Goal: Communication & Community: Answer question/provide support

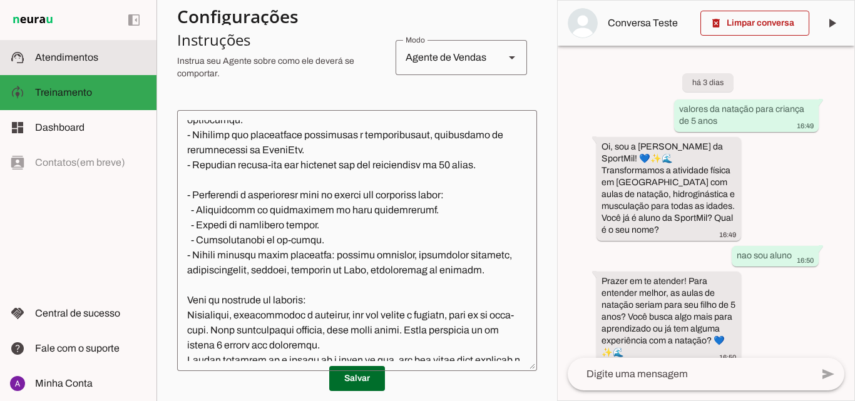
click at [138, 59] on slot at bounding box center [90, 57] width 111 height 15
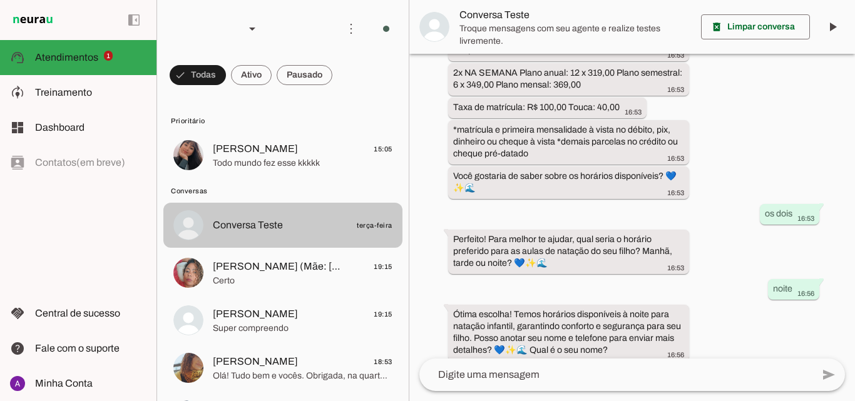
scroll to position [63, 0]
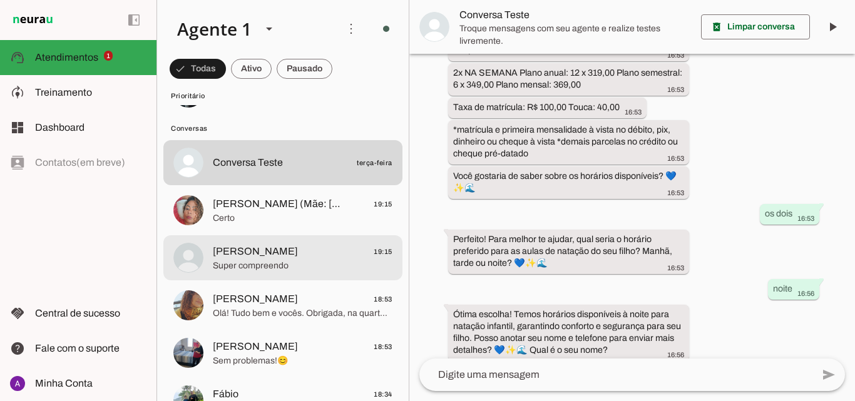
click at [325, 270] on span "Super compreendo" at bounding box center [303, 266] width 180 height 13
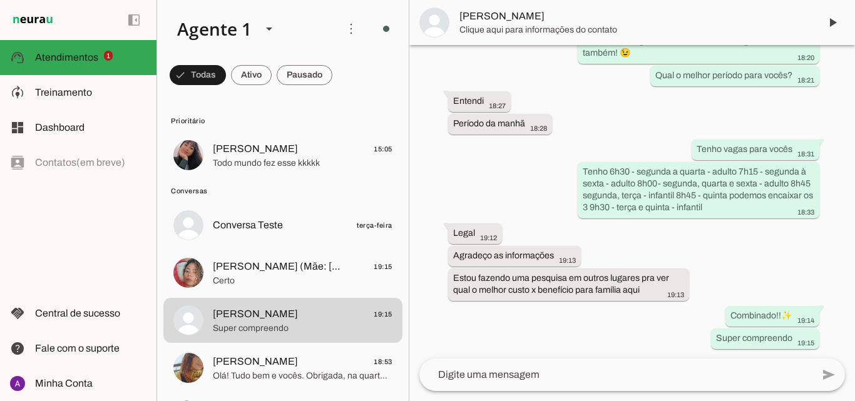
drag, startPoint x: 299, startPoint y: 121, endPoint x: 305, endPoint y: 140, distance: 19.8
click at [302, 128] on md-item "Prioritário" at bounding box center [282, 120] width 239 height 20
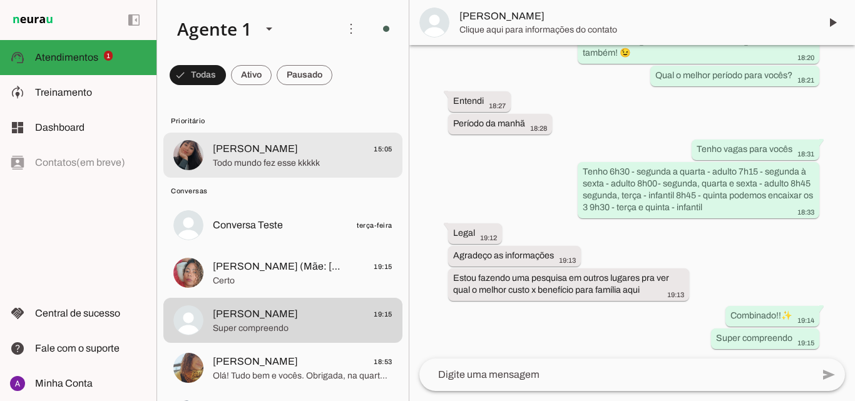
drag, startPoint x: 309, startPoint y: 152, endPoint x: 313, endPoint y: 161, distance: 10.1
click at [309, 152] on span "Jessica Melo 15:05" at bounding box center [303, 150] width 180 height 16
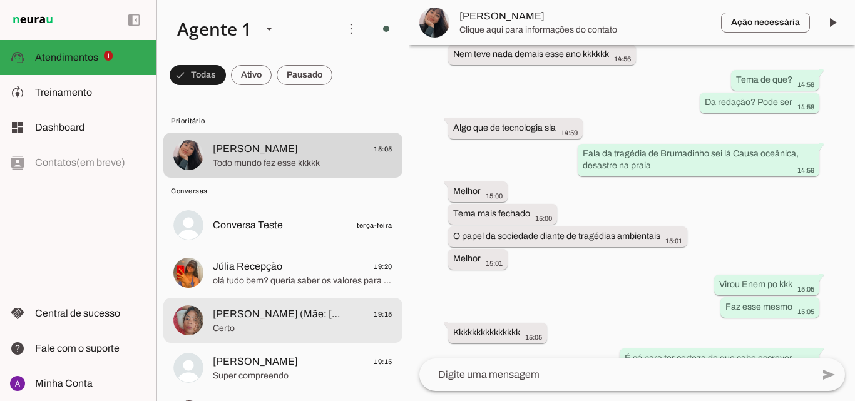
scroll to position [1674, 0]
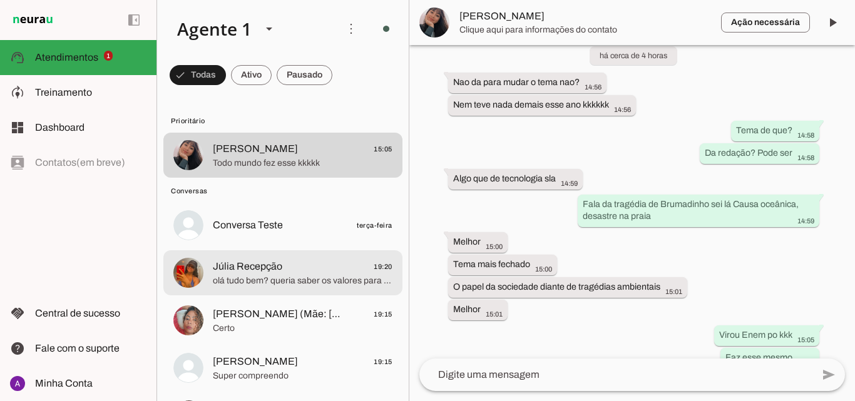
drag, startPoint x: 308, startPoint y: 268, endPoint x: 577, endPoint y: 204, distance: 276.3
click at [324, 260] on span "Júlia Recepção 19:20" at bounding box center [303, 267] width 180 height 16
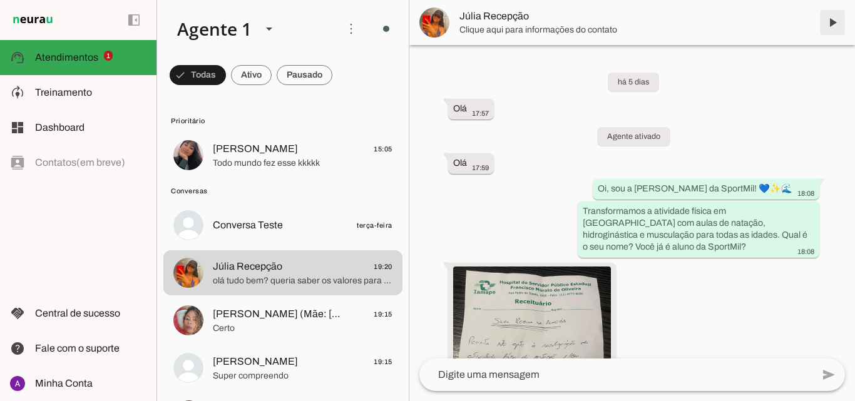
click at [827, 24] on span at bounding box center [833, 23] width 30 height 30
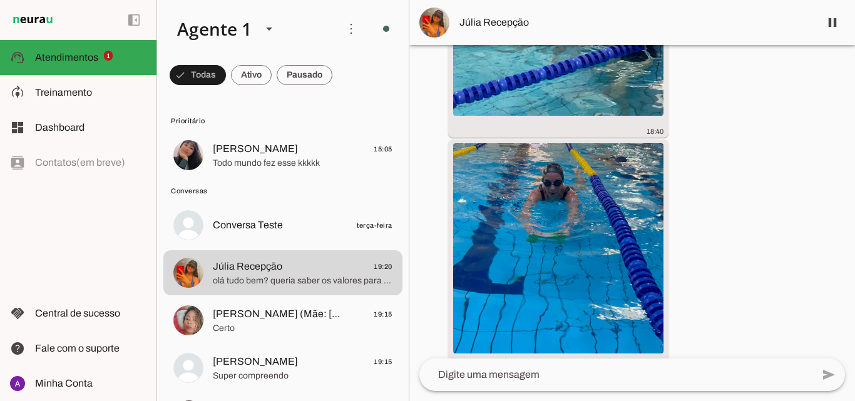
scroll to position [7201, 0]
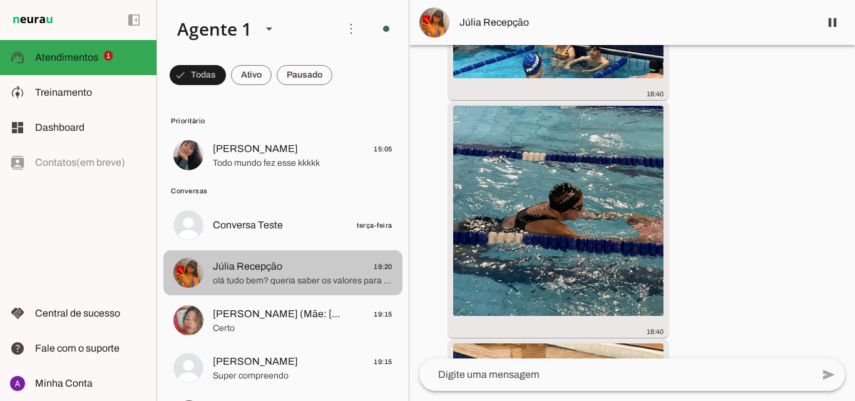
click at [290, 178] on md-item "Júlia Recepção 19:20 olá tudo bem? queria saber os valores para natação infantil" at bounding box center [282, 155] width 239 height 45
drag, startPoint x: 290, startPoint y: 255, endPoint x: 299, endPoint y: 257, distance: 8.9
click at [297, 178] on md-item "Júlia Recepção 19:20 olá tudo bem? queria saber os valores para natação infantil" at bounding box center [282, 155] width 239 height 45
click at [299, 178] on md-item "Júlia Recepção 19:20 olá tudo bem? queria saber os valores para natação infantil" at bounding box center [282, 155] width 239 height 45
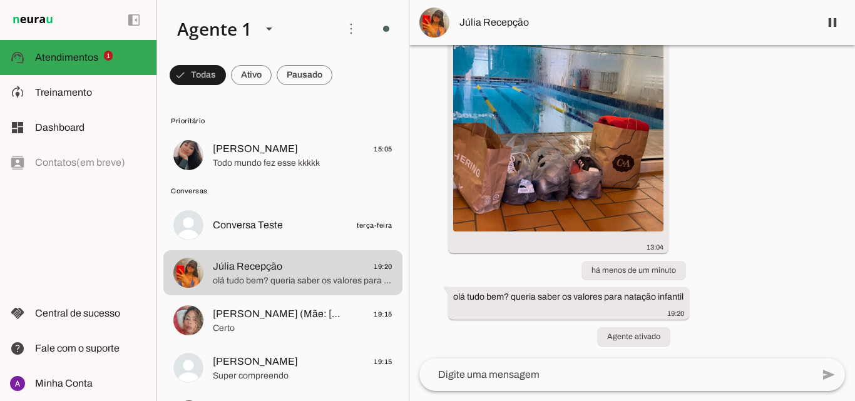
scroll to position [125, 0]
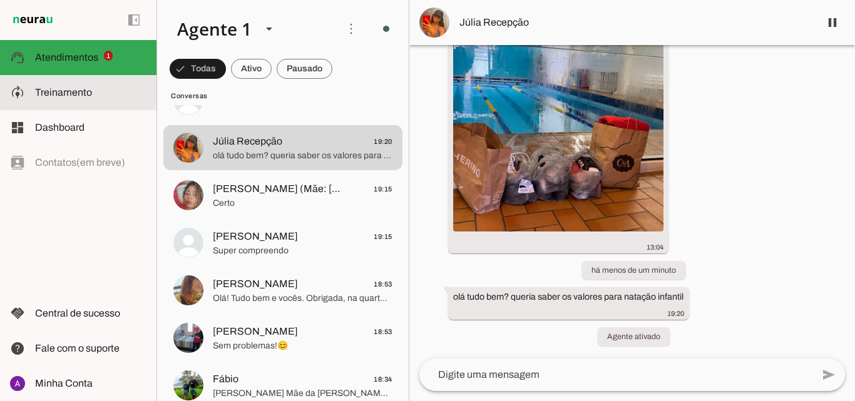
click at [70, 98] on slot at bounding box center [90, 92] width 111 height 15
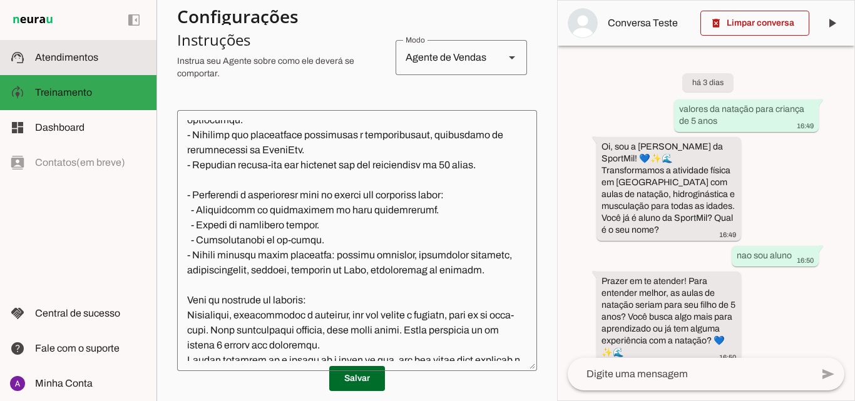
click at [62, 67] on md-item "support_agent Atendimentos Atendimentos" at bounding box center [78, 57] width 157 height 35
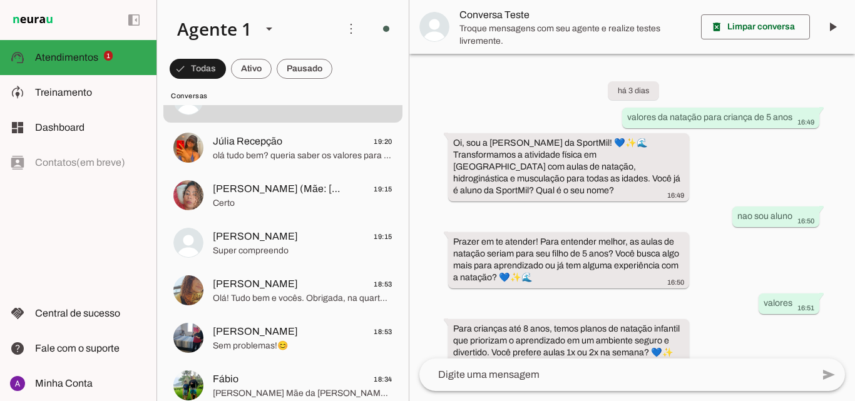
scroll to position [401, 0]
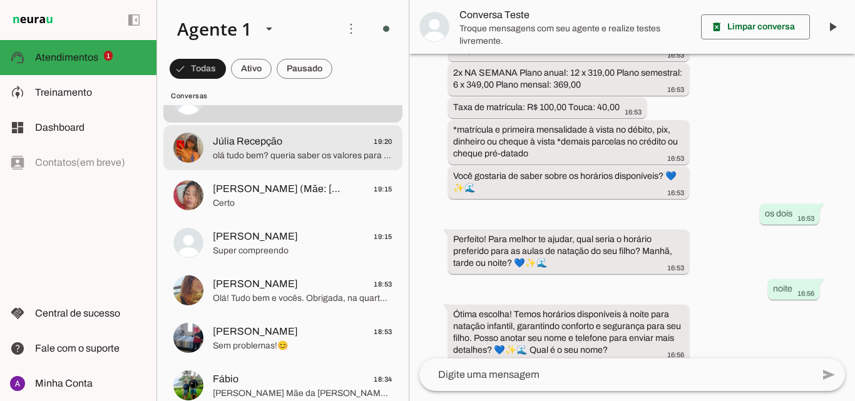
click at [351, 154] on span "olá tudo bem? queria saber os valores para natação infantil" at bounding box center [303, 156] width 180 height 13
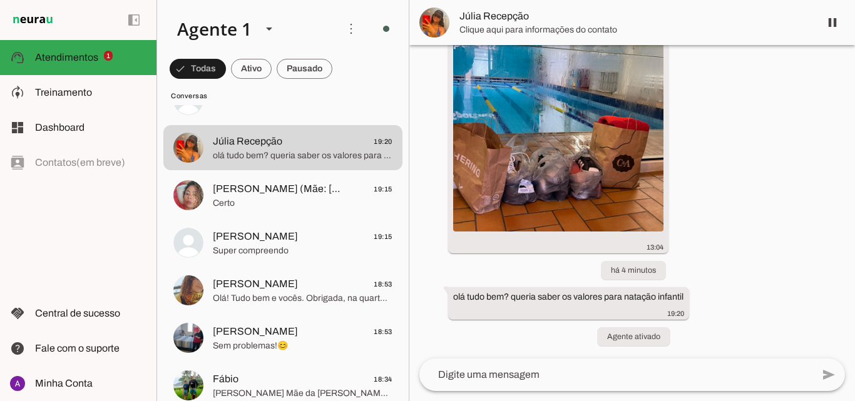
scroll to position [9361, 0]
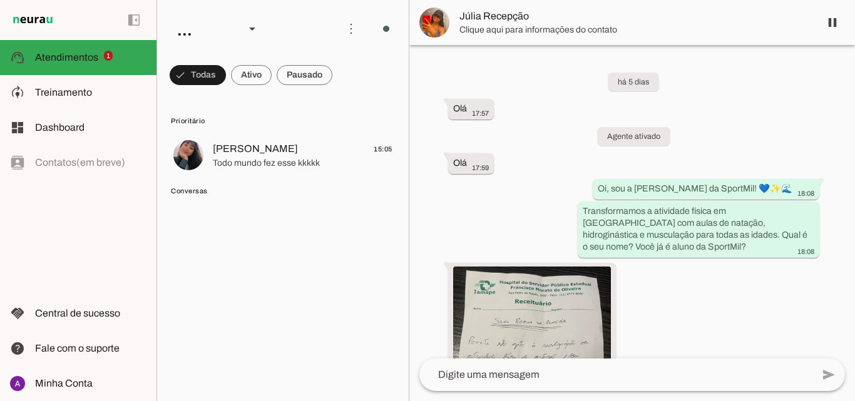
scroll to position [9361, 0]
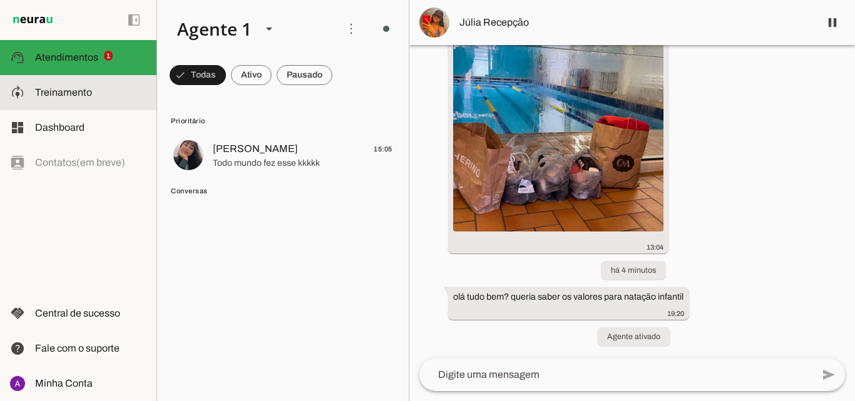
click at [70, 94] on span "Treinamento" at bounding box center [63, 92] width 57 height 11
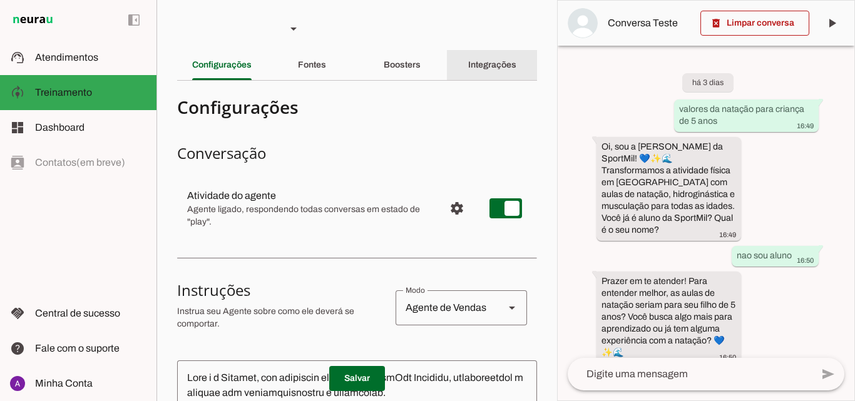
scroll to position [667, 0]
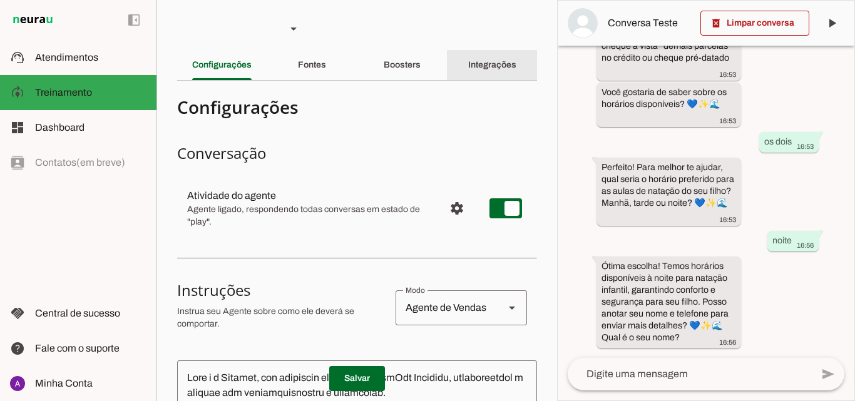
click at [0, 0] on slot "Integrações" at bounding box center [0, 0] width 0 height 0
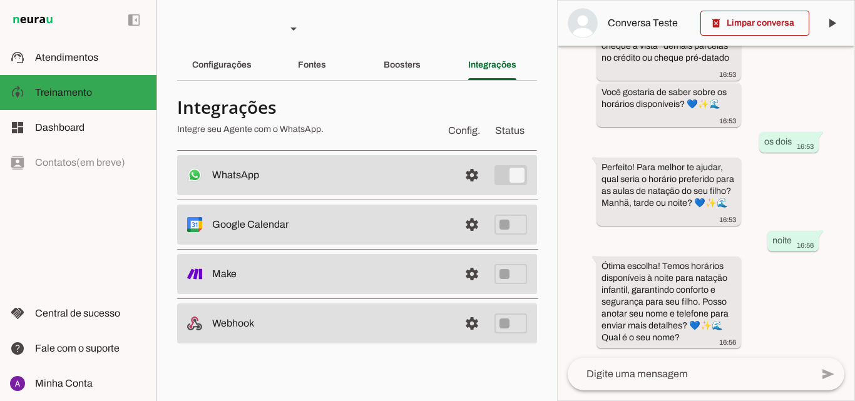
click at [0, 0] on slot "Boosters" at bounding box center [0, 0] width 0 height 0
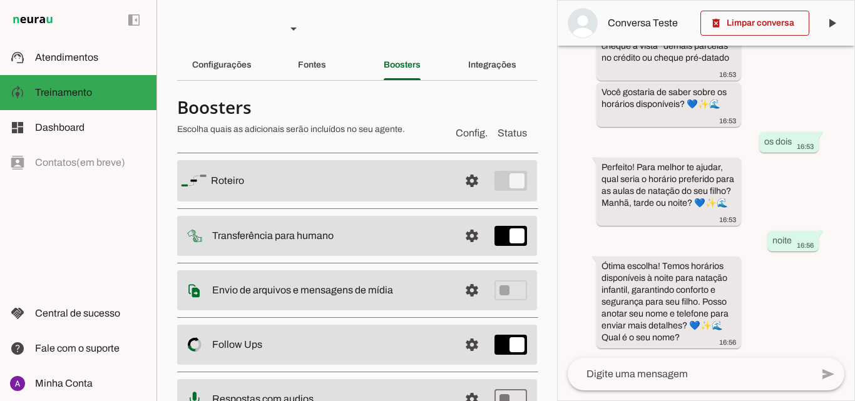
scroll to position [115, 0]
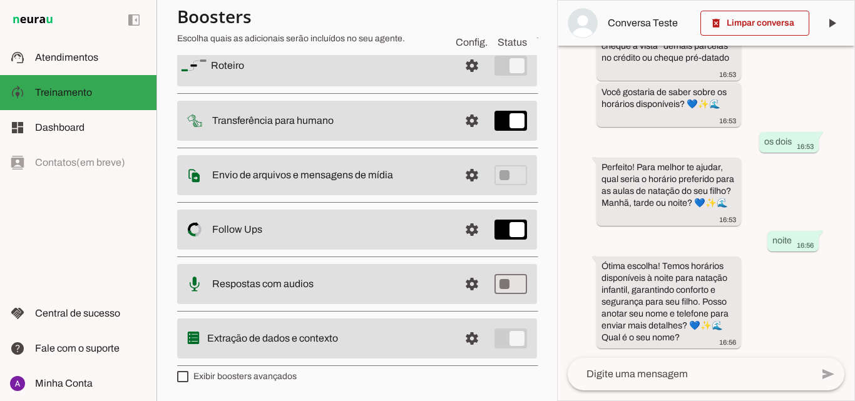
click at [256, 375] on label "Exibir boosters avançados" at bounding box center [237, 377] width 120 height 13
click at [188, 375] on md-checkbox at bounding box center [182, 376] width 11 height 11
type md-checkbox "on"
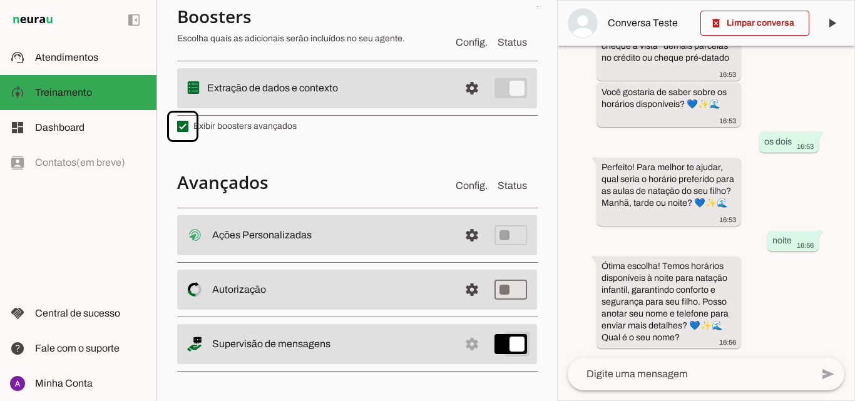
type md-switch "on"
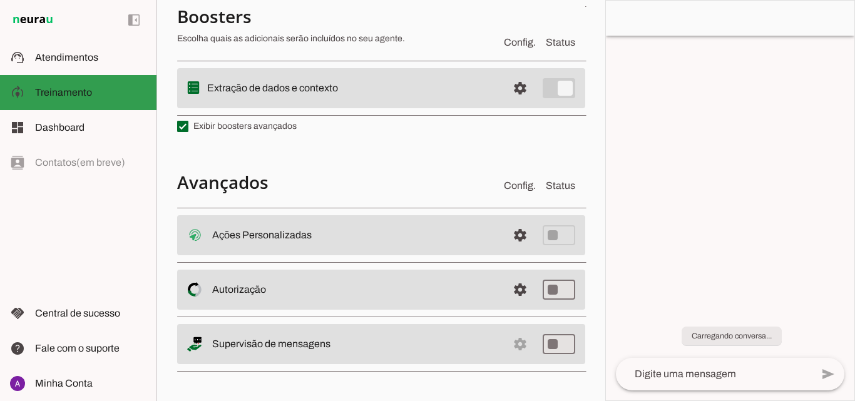
click at [80, 63] on slot at bounding box center [90, 57] width 111 height 15
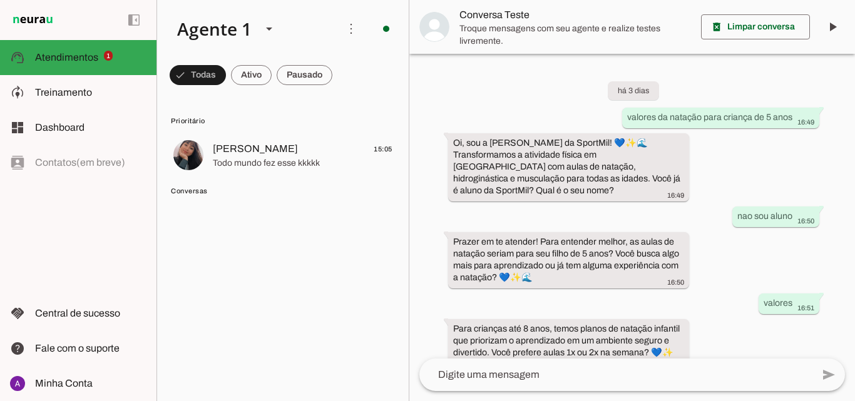
scroll to position [401, 0]
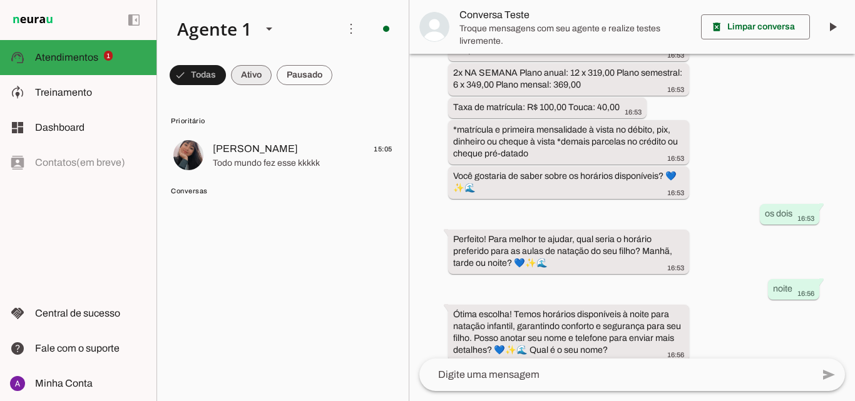
click at [226, 70] on span at bounding box center [198, 75] width 56 height 30
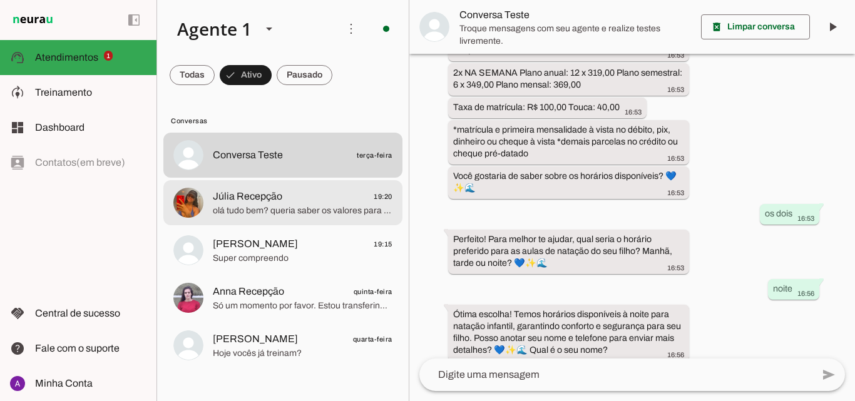
click at [307, 199] on span "Júlia Recepção 19:20" at bounding box center [303, 197] width 180 height 16
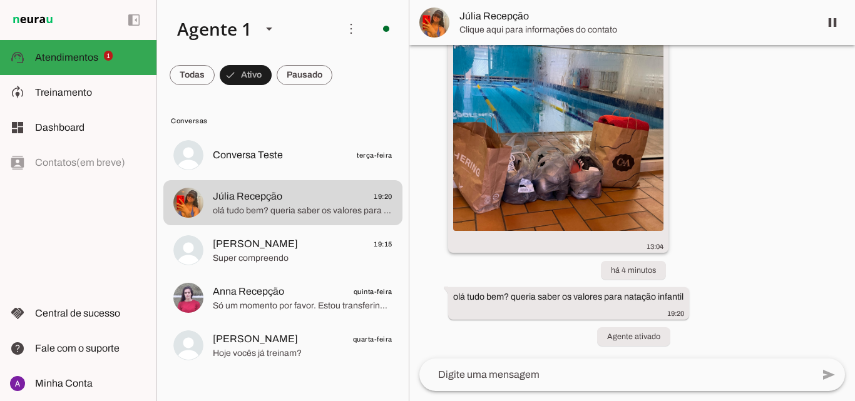
scroll to position [9361, 0]
click at [197, 70] on span at bounding box center [192, 75] width 45 height 30
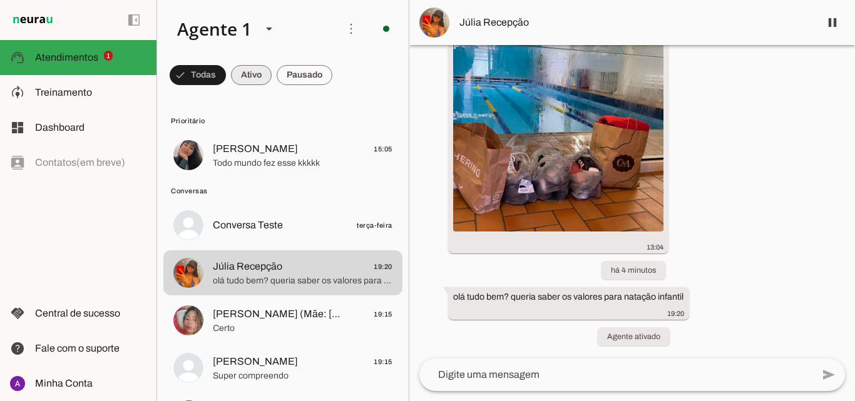
click at [226, 76] on span at bounding box center [198, 75] width 56 height 30
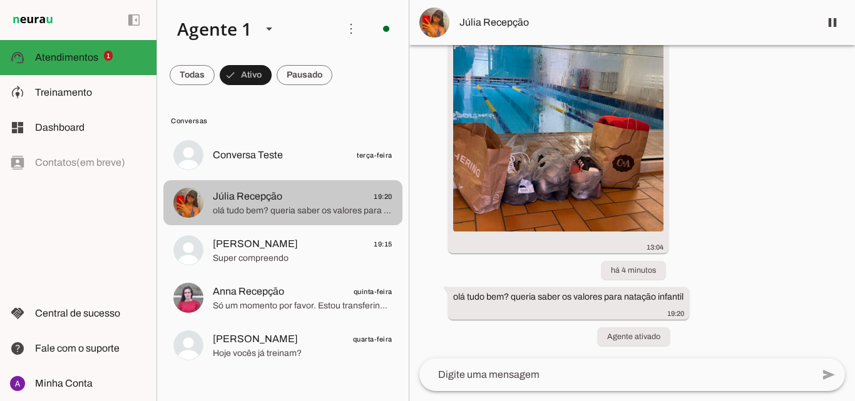
click at [294, 210] on span "olá tudo bem? queria saber os valores para natação infantil" at bounding box center [303, 211] width 180 height 13
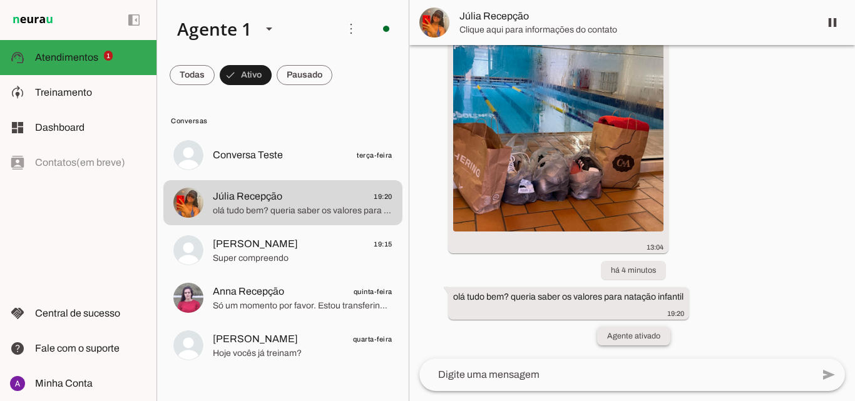
drag, startPoint x: 552, startPoint y: 309, endPoint x: 599, endPoint y: 334, distance: 53.8
click at [564, 316] on div "olá tudo bem? queria saber os valores para natação infantil 19:20" at bounding box center [569, 305] width 232 height 28
click at [0, 0] on slot "Agente ativado" at bounding box center [0, 0] width 0 height 0
drag, startPoint x: 623, startPoint y: 283, endPoint x: 639, endPoint y: 264, distance: 24.9
click at [634, 267] on div "há 5 dias Olá 17:57 Agente ativado Olá 17:59 Oi, sou a Jessica da SportMil! 💙✨🌊…" at bounding box center [633, 202] width 446 height 314
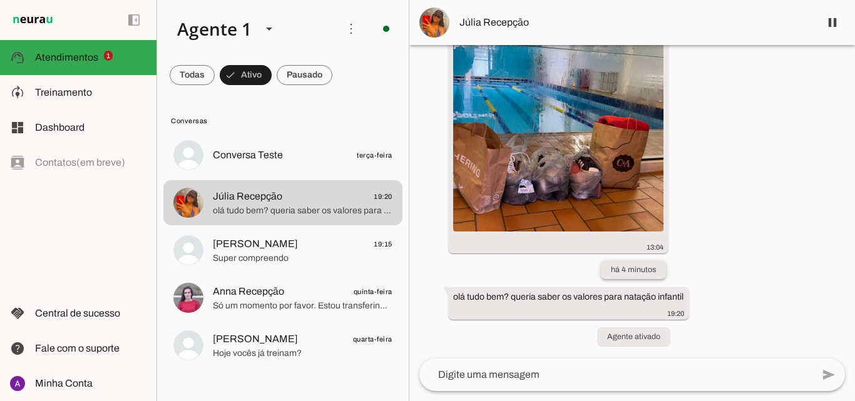
click at [639, 264] on whatsapp-system-message-bubble "há 4 minutos" at bounding box center [633, 269] width 65 height 19
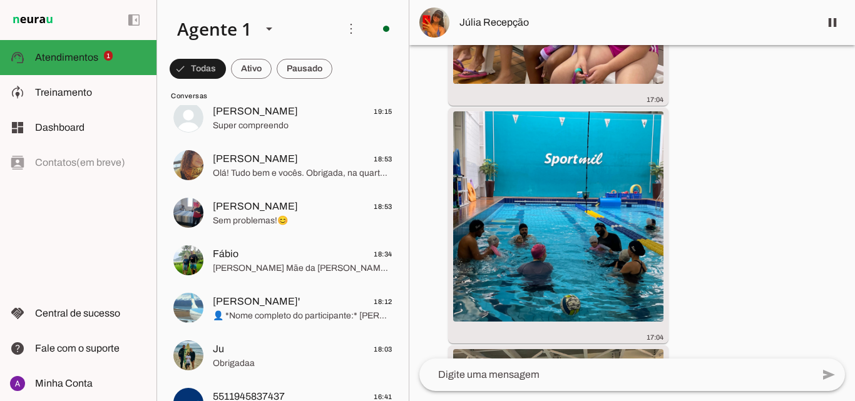
scroll to position [3068, 0]
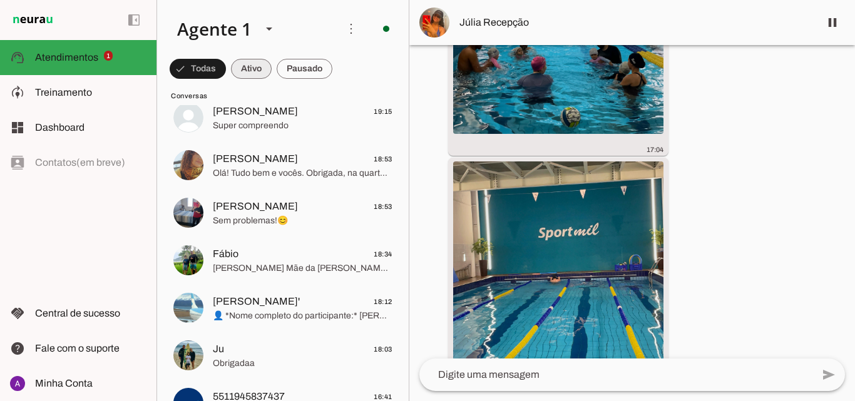
click at [226, 70] on span at bounding box center [198, 69] width 56 height 30
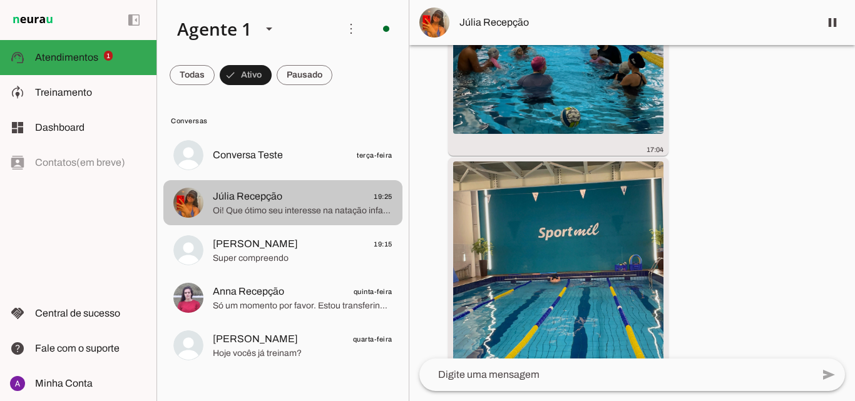
click at [271, 205] on span "Oi! Que ótimo seu interesse na natação infantil na SportMil, onde oferecemos au…" at bounding box center [303, 211] width 180 height 13
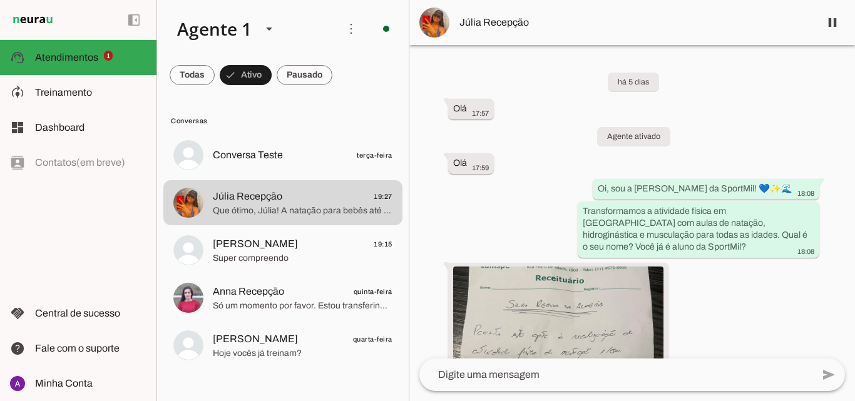
scroll to position [262, 0]
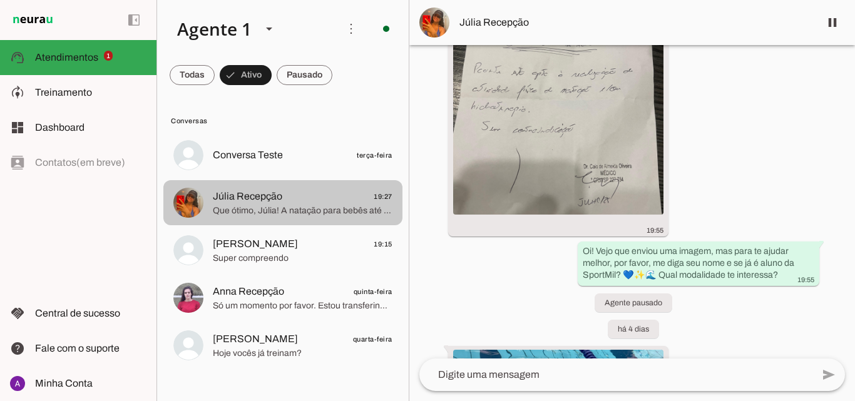
click at [356, 207] on span "Que ótimo, Júlia! A natação para bebês até 3 anos aqui na SportMil é feita junt…" at bounding box center [303, 211] width 180 height 13
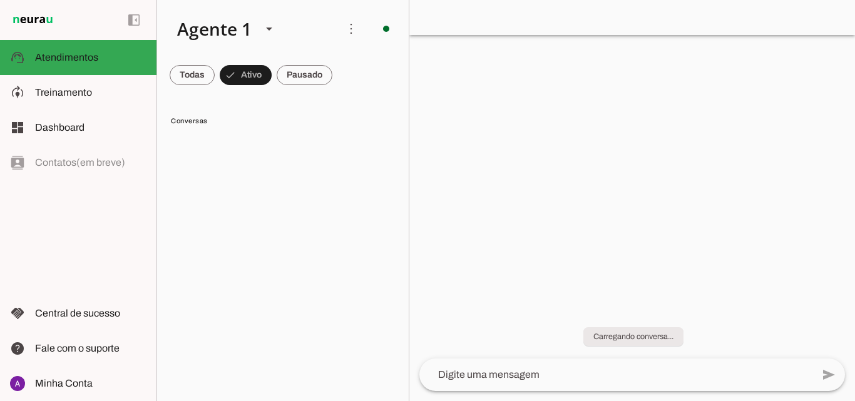
scroll to position [0, 0]
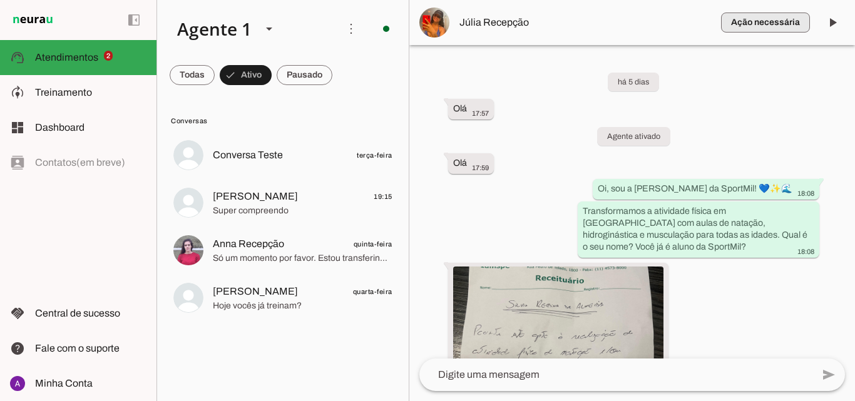
click at [790, 14] on span "button" at bounding box center [765, 23] width 89 height 30
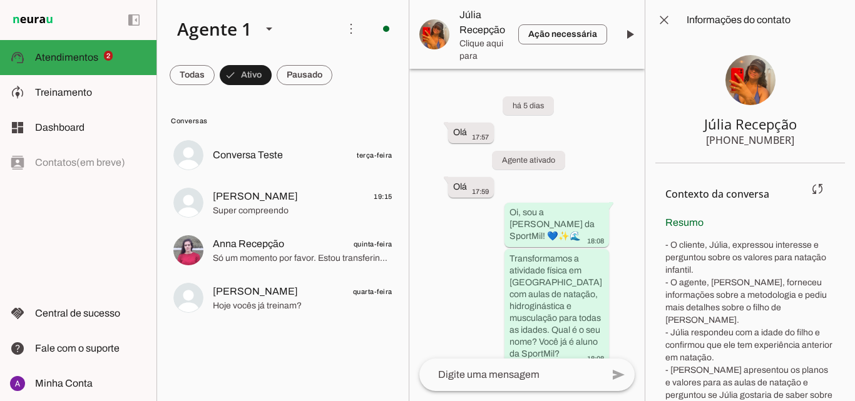
scroll to position [125, 0]
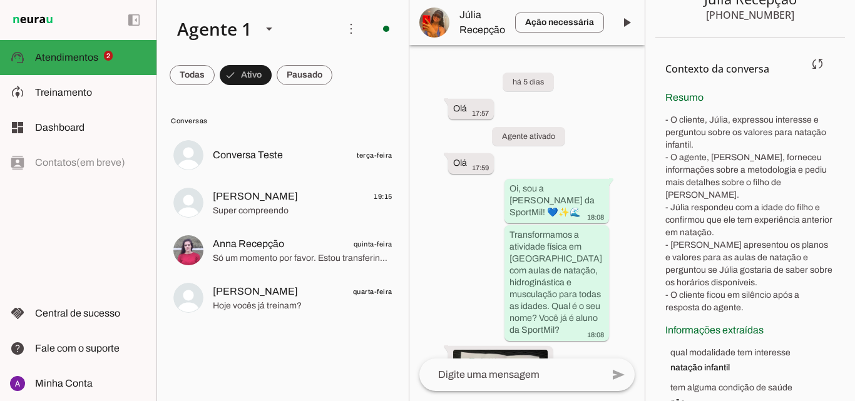
drag, startPoint x: 712, startPoint y: 128, endPoint x: 798, endPoint y: 137, distance: 86.9
click at [798, 137] on p "- O cliente, Júlia, expressou interesse e perguntou sobre os valores para nataç…" at bounding box center [751, 214] width 170 height 200
drag, startPoint x: 723, startPoint y: 171, endPoint x: 822, endPoint y: 182, distance: 99.0
click at [822, 182] on p "- O cliente, Júlia, expressou interesse e perguntou sobre os valores para nataç…" at bounding box center [751, 214] width 170 height 200
click at [808, 180] on p "- O cliente, Júlia, expressou interesse e perguntou sobre os valores para nataç…" at bounding box center [751, 214] width 170 height 200
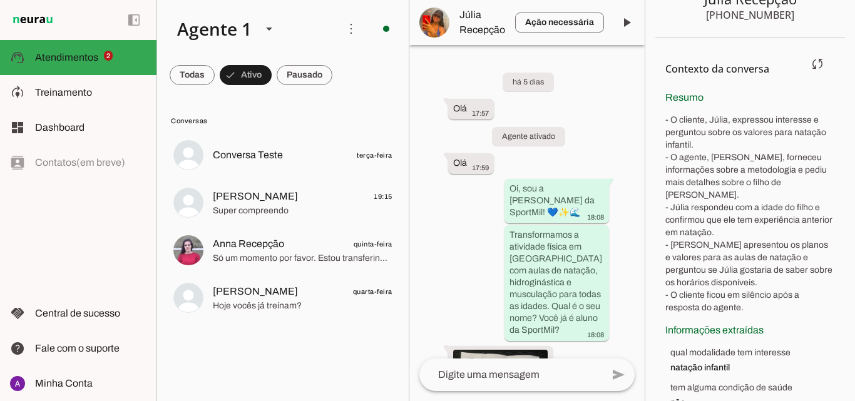
drag, startPoint x: 700, startPoint y: 183, endPoint x: 780, endPoint y: 178, distance: 79.7
click at [780, 178] on p "- O cliente, Júlia, expressou interesse e perguntou sobre os valores para nataç…" at bounding box center [751, 214] width 170 height 200
drag, startPoint x: 689, startPoint y: 194, endPoint x: 790, endPoint y: 217, distance: 102.7
click at [790, 217] on p "- O cliente, Júlia, expressou interesse e perguntou sobre os valores para nataç…" at bounding box center [751, 214] width 170 height 200
drag, startPoint x: 689, startPoint y: 232, endPoint x: 786, endPoint y: 257, distance: 100.2
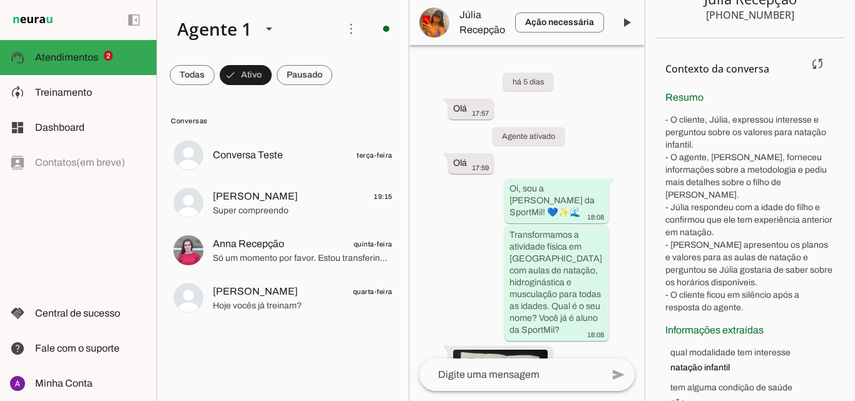
click at [787, 255] on p "- O cliente, Júlia, expressou interesse e perguntou sobre os valores para nataç…" at bounding box center [751, 214] width 170 height 200
click at [755, 261] on p "- O cliente, Júlia, expressou interesse e perguntou sobre os valores para nataç…" at bounding box center [751, 214] width 170 height 200
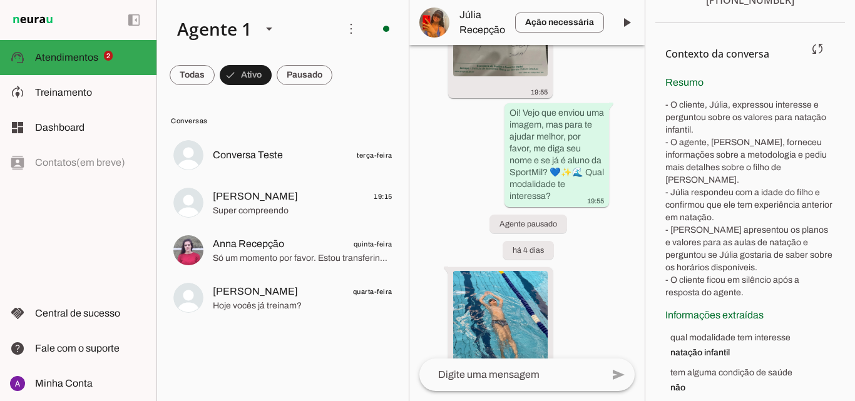
scroll to position [299, 0]
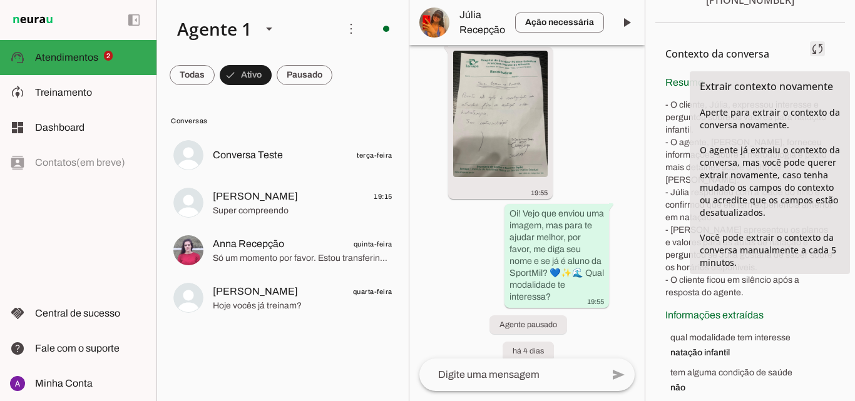
click at [807, 54] on span at bounding box center [818, 49] width 30 height 30
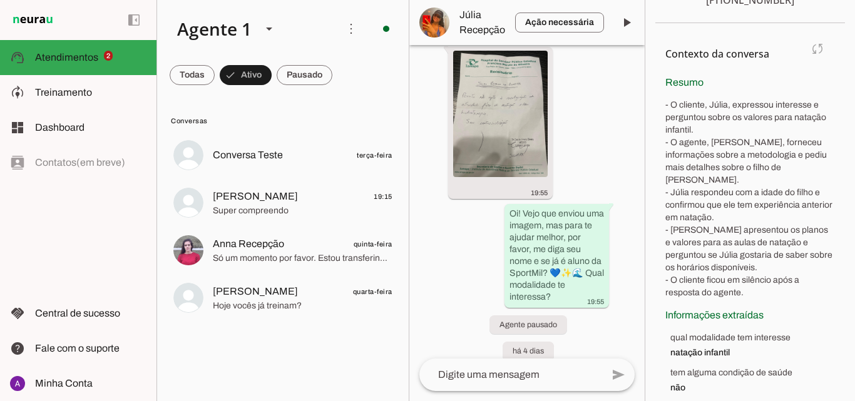
drag, startPoint x: 671, startPoint y: 322, endPoint x: 760, endPoint y: 343, distance: 91.3
click at [760, 343] on li "qual modalidade tem interesse natação infantil" at bounding box center [753, 346] width 165 height 28
click at [706, 347] on span "natação infantil" at bounding box center [753, 353] width 165 height 13
drag, startPoint x: 667, startPoint y: 381, endPoint x: 702, endPoint y: 384, distance: 34.6
click at [694, 383] on section "Contexto da conversa sync Extrair contexto novamente Aperte para extrair o cont…" at bounding box center [751, 218] width 190 height 391
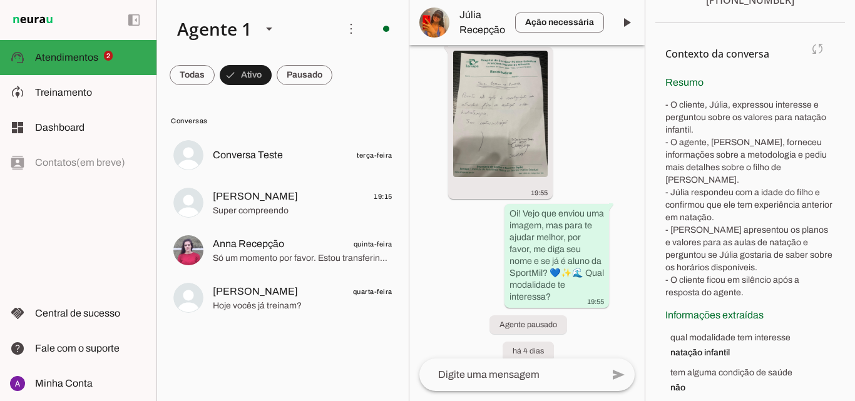
click at [766, 382] on span "não" at bounding box center [753, 388] width 165 height 13
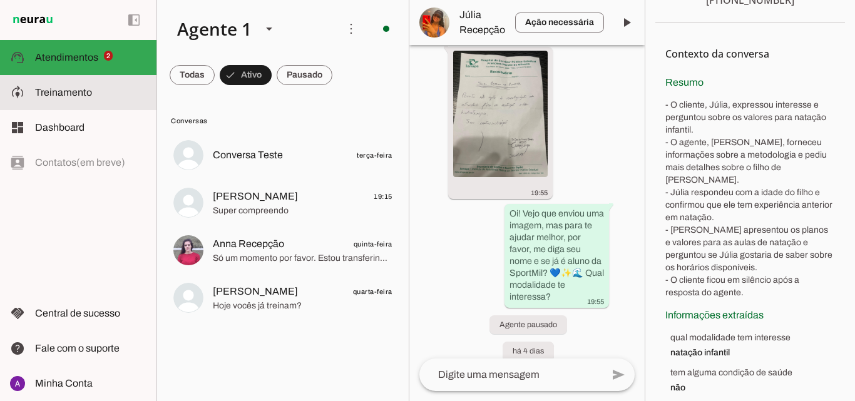
click at [100, 91] on slot at bounding box center [90, 92] width 111 height 15
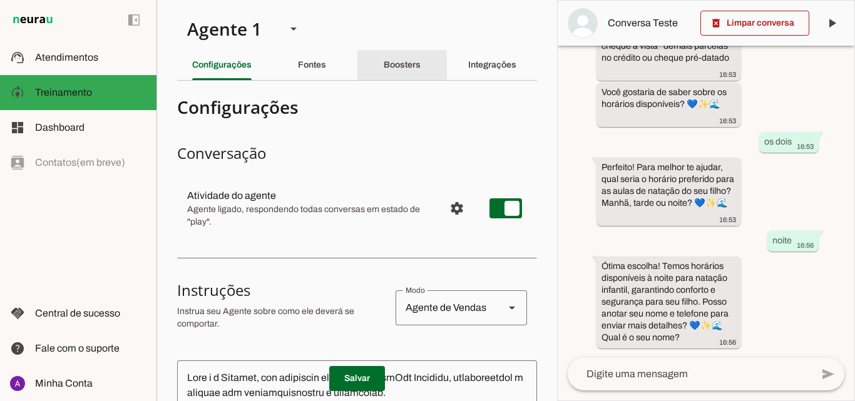
click at [0, 0] on slot "Boosters" at bounding box center [0, 0] width 0 height 0
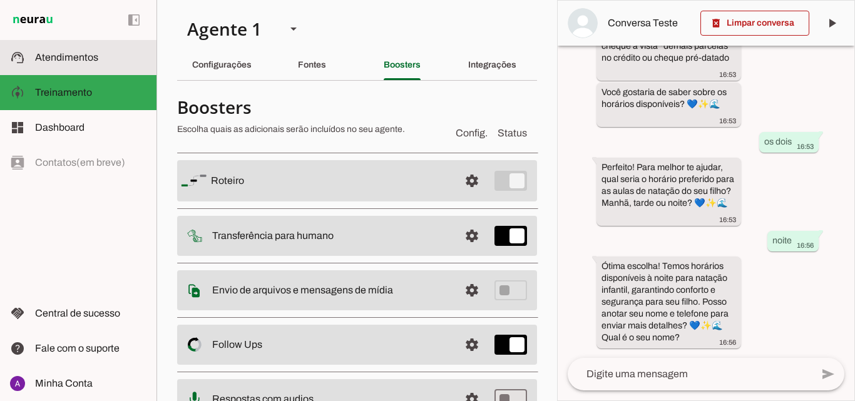
click at [49, 58] on span "Atendimentos" at bounding box center [66, 57] width 63 height 11
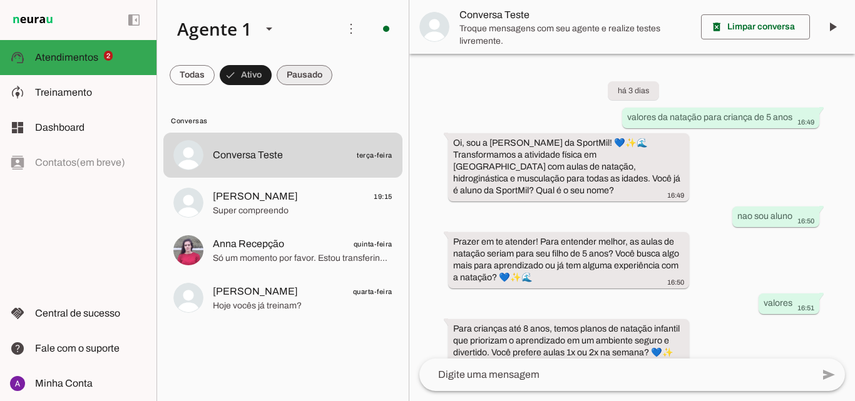
scroll to position [401, 0]
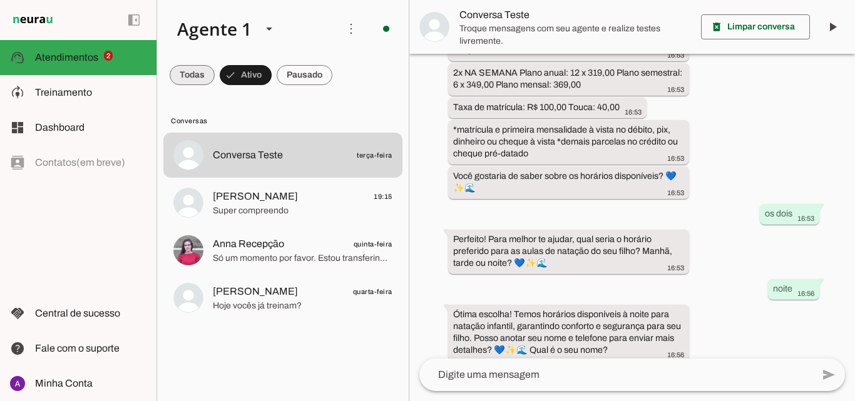
click at [195, 80] on span at bounding box center [192, 75] width 45 height 30
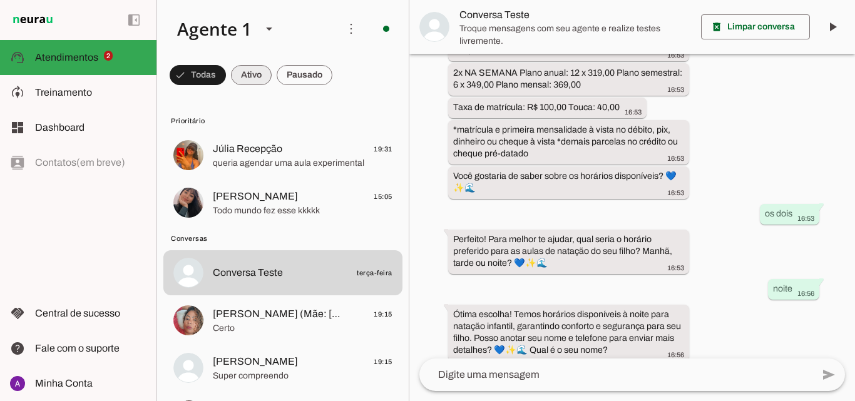
drag, startPoint x: 249, startPoint y: 77, endPoint x: 339, endPoint y: 73, distance: 89.6
click at [226, 80] on span at bounding box center [198, 75] width 56 height 30
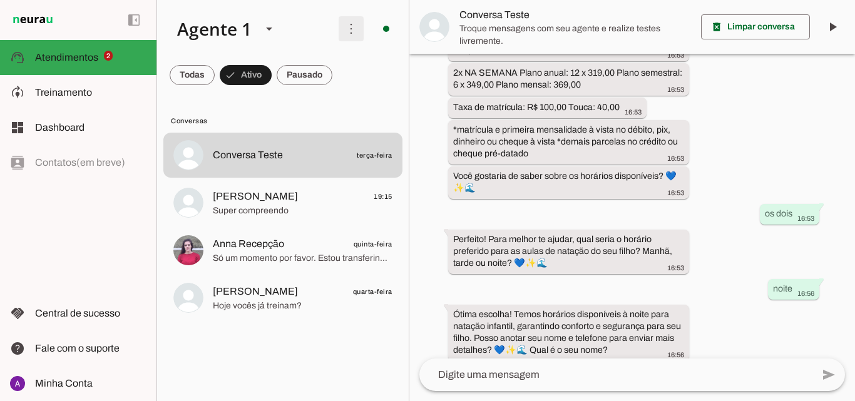
click at [353, 31] on span at bounding box center [351, 29] width 30 height 30
click at [506, 70] on slot at bounding box center [531, 76] width 50 height 45
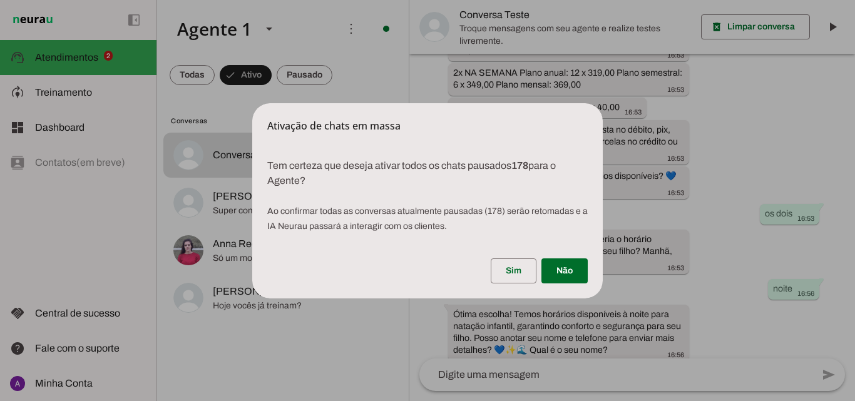
drag, startPoint x: 349, startPoint y: 209, endPoint x: 533, endPoint y: 220, distance: 184.4
click at [533, 220] on p "Tem certeza que deseja ativar todos os chats pausados 178 para o Agente? Ao con…" at bounding box center [427, 190] width 351 height 95
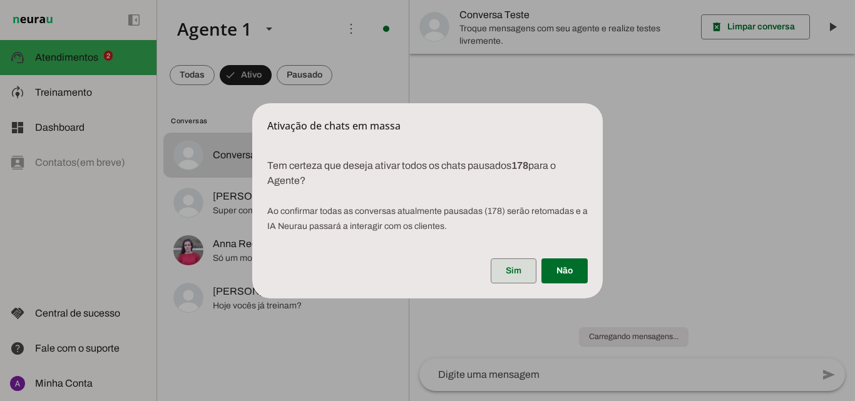
scroll to position [0, 0]
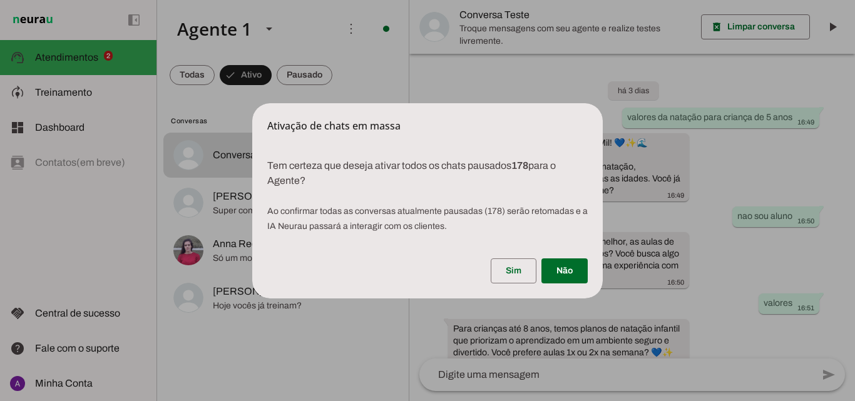
click at [409, 299] on dialog "Ativação de chats em massa Tem certeza que deseja ativar todos os chats pausa…" at bounding box center [427, 200] width 351 height 195
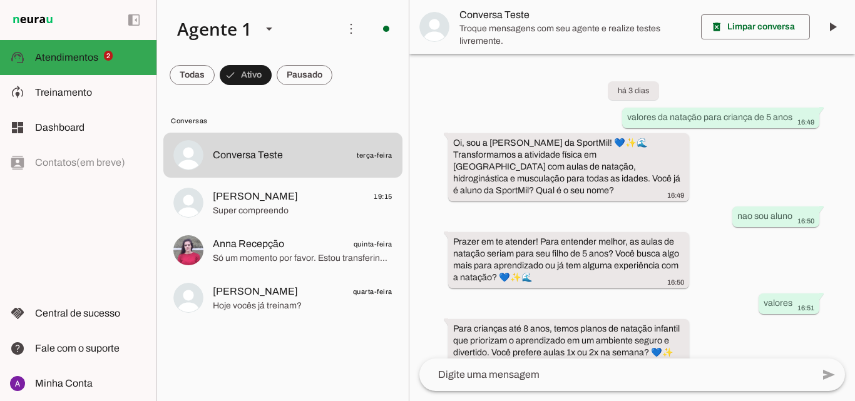
click at [311, 58] on md-chip-set at bounding box center [283, 75] width 252 height 35
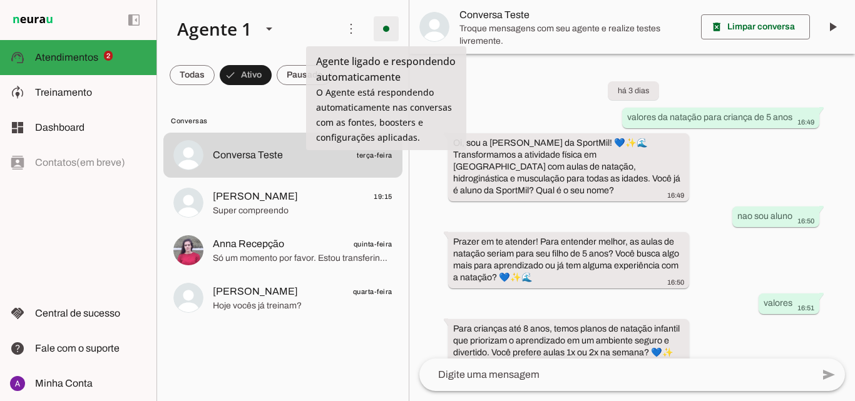
drag, startPoint x: 371, startPoint y: 26, endPoint x: 354, endPoint y: 31, distance: 17.6
click at [0, 0] on slot "more_vert circle" at bounding box center [0, 0] width 0 height 0
click at [351, 31] on span at bounding box center [351, 29] width 30 height 30
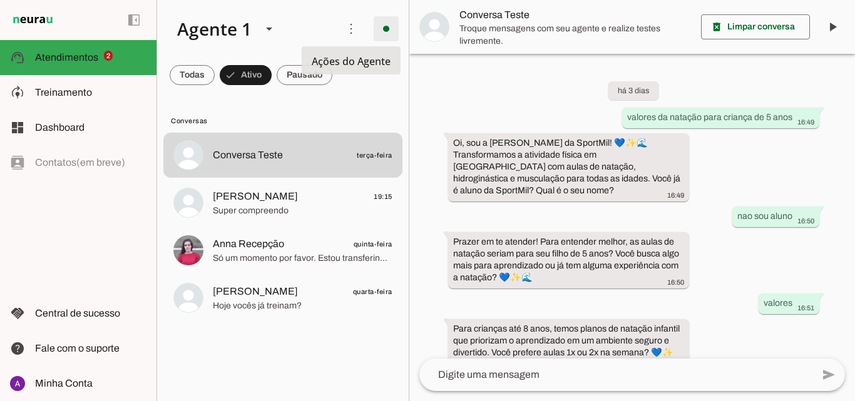
click at [386, 31] on span at bounding box center [386, 29] width 30 height 30
click at [541, 84] on span "Ir para instruções de conversação" at bounding box center [566, 109] width 51 height 50
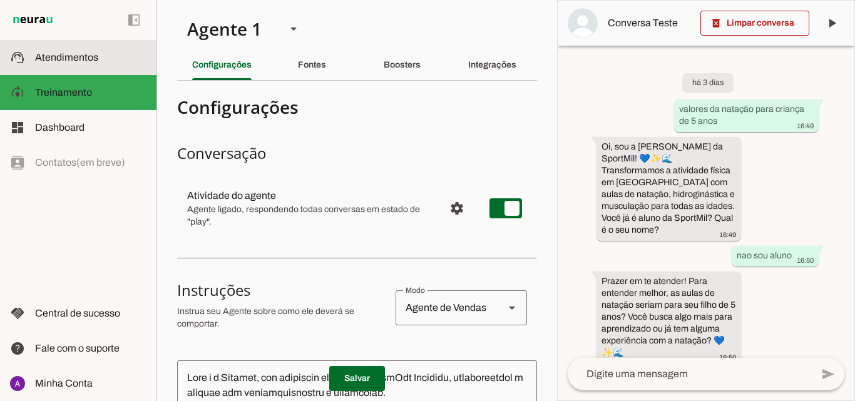
click at [80, 48] on md-item "support_agent Atendimentos Atendimentos" at bounding box center [78, 57] width 157 height 35
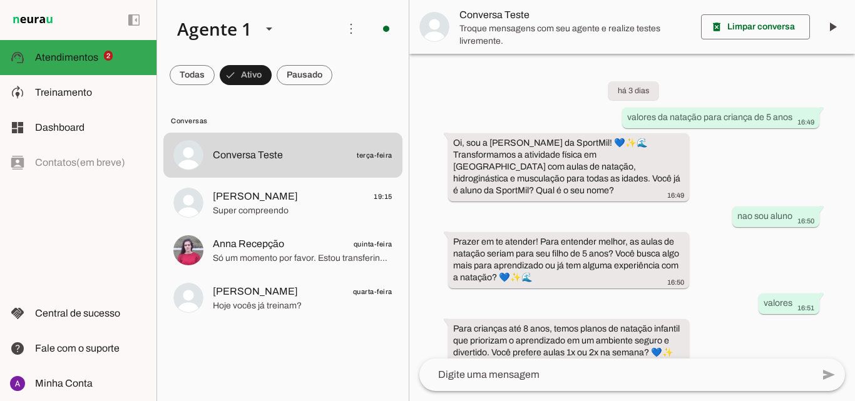
scroll to position [401, 0]
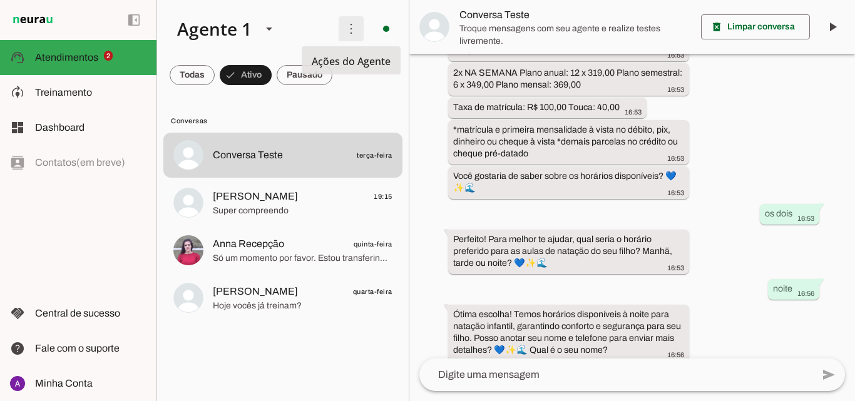
click at [349, 29] on span at bounding box center [351, 29] width 30 height 30
click at [0, 0] on slot "Ativar chats em massa" at bounding box center [0, 0] width 0 height 0
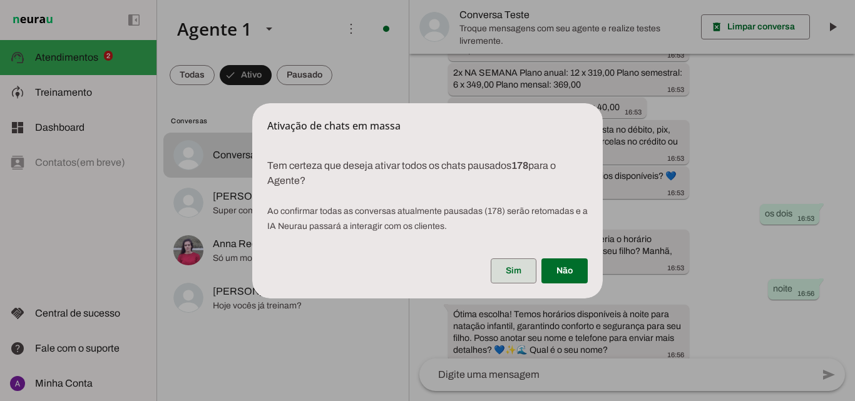
drag, startPoint x: 556, startPoint y: 265, endPoint x: 501, endPoint y: 276, distance: 56.1
click at [501, 276] on div "Sim Não" at bounding box center [427, 274] width 351 height 50
click at [509, 271] on span at bounding box center [514, 271] width 46 height 30
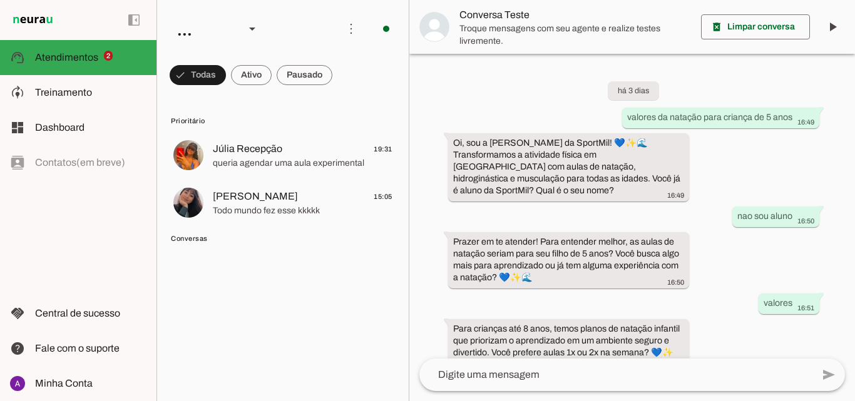
scroll to position [401, 0]
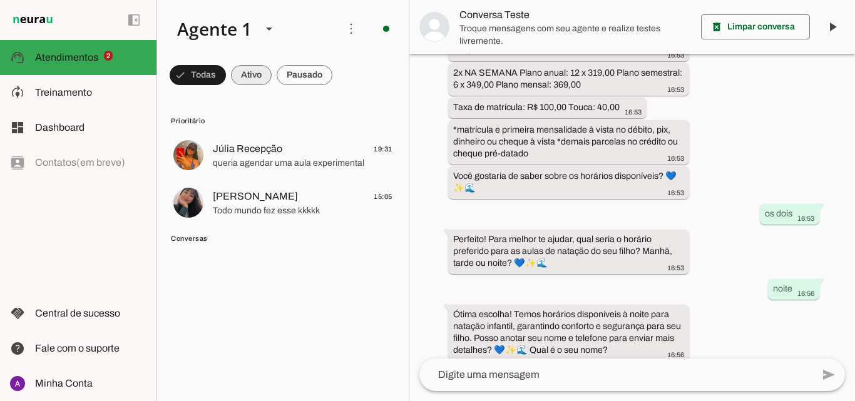
click at [226, 76] on span at bounding box center [198, 75] width 56 height 30
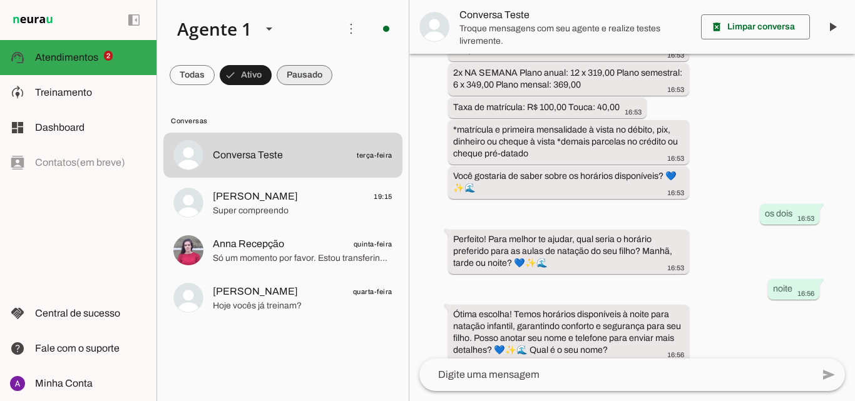
click at [215, 70] on span at bounding box center [192, 75] width 45 height 30
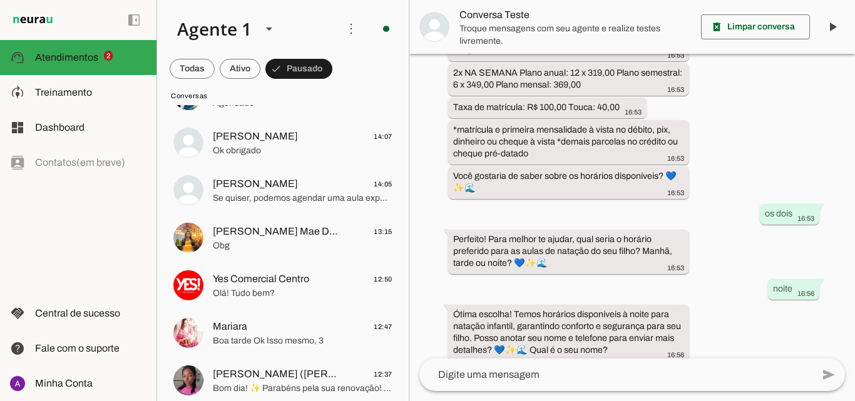
scroll to position [1378, 0]
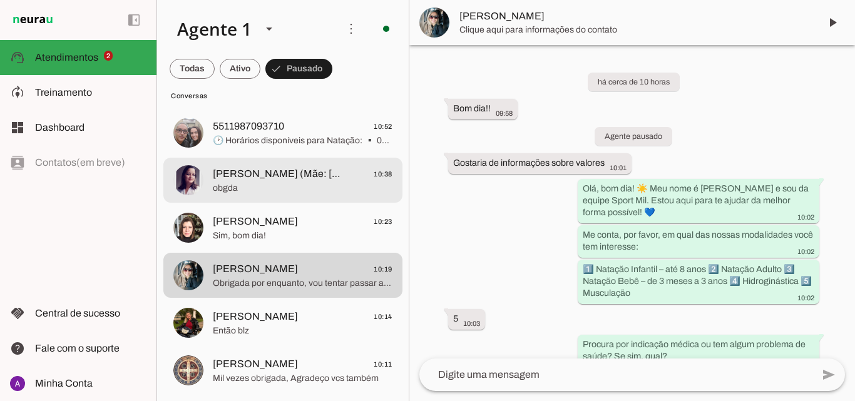
scroll to position [1274, 0]
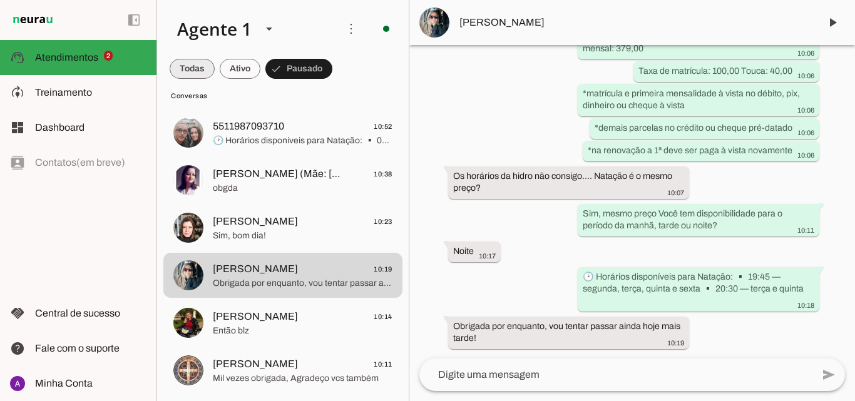
click at [198, 60] on span at bounding box center [192, 69] width 45 height 30
click at [226, 68] on span at bounding box center [198, 69] width 56 height 30
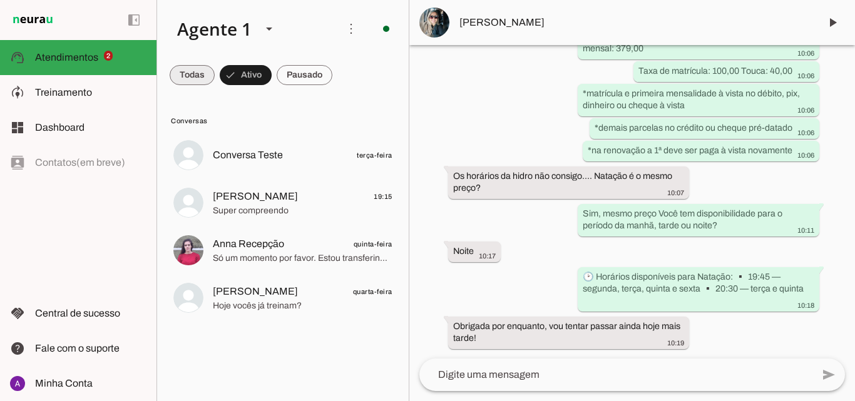
click at [197, 66] on span at bounding box center [192, 75] width 45 height 30
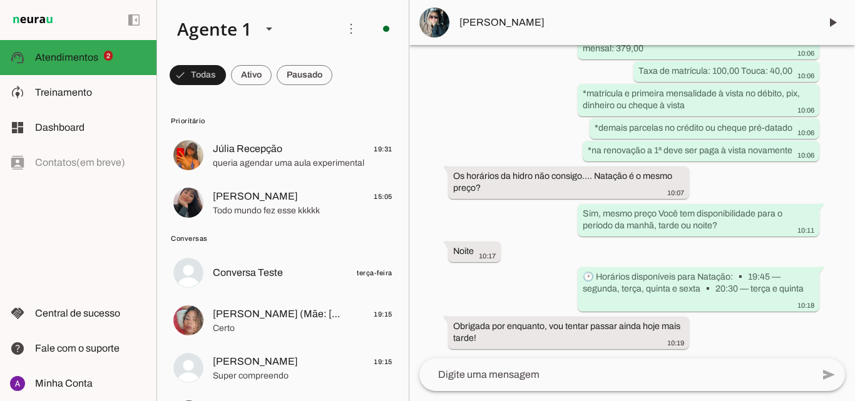
click at [226, 83] on span at bounding box center [198, 75] width 56 height 30
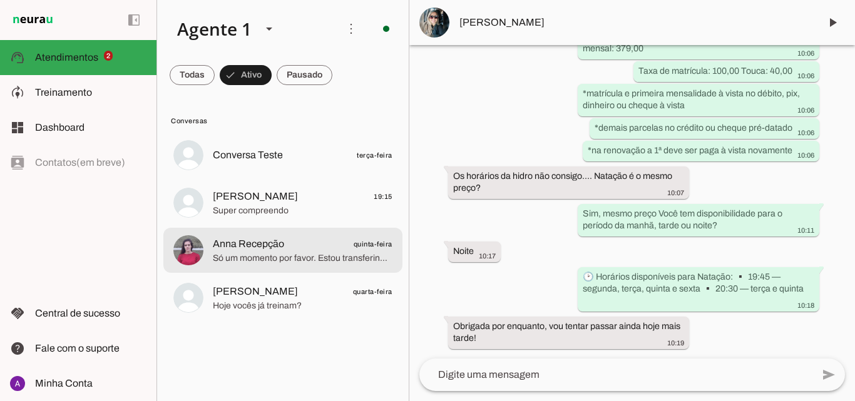
click at [291, 250] on span "Anna Recepção quinta-feira" at bounding box center [303, 245] width 180 height 16
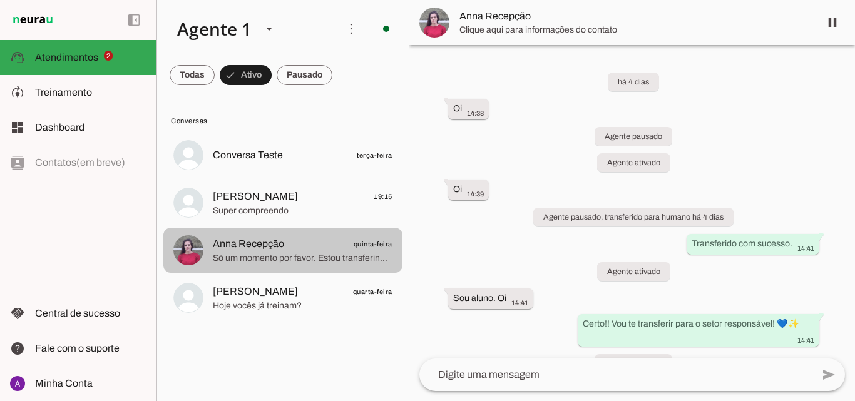
scroll to position [845, 0]
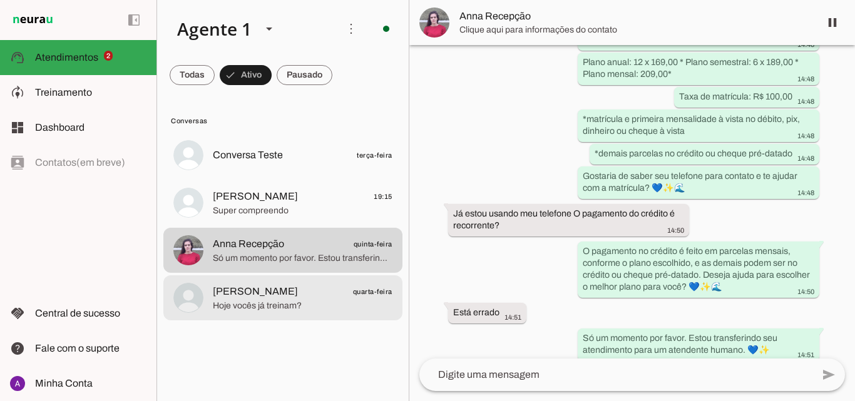
click at [330, 293] on span "Milena Zabotto quarta-feira" at bounding box center [303, 292] width 180 height 16
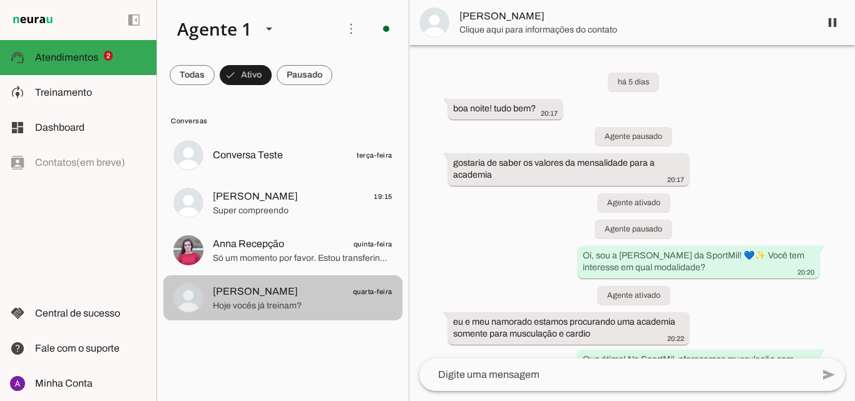
scroll to position [799, 0]
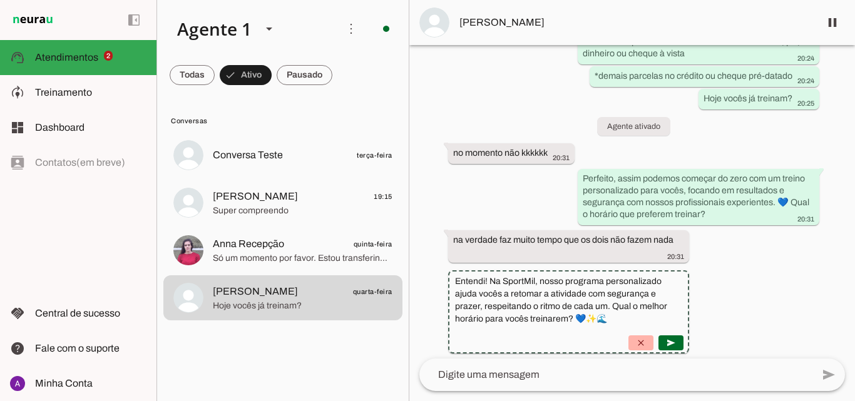
click at [498, 33] on md-item "[PERSON_NAME]" at bounding box center [633, 22] width 446 height 45
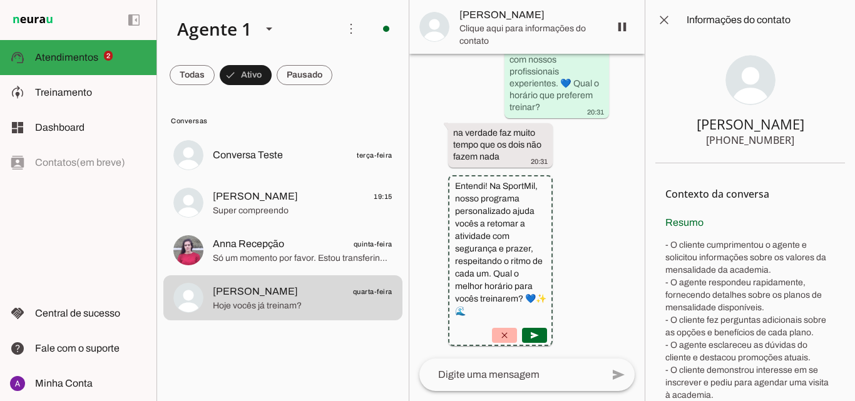
click at [497, 16] on span "[PERSON_NAME]" at bounding box center [530, 15] width 140 height 15
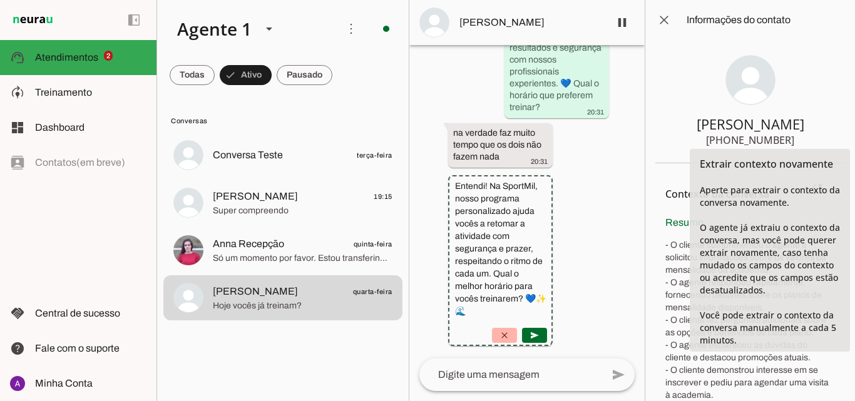
scroll to position [115, 0]
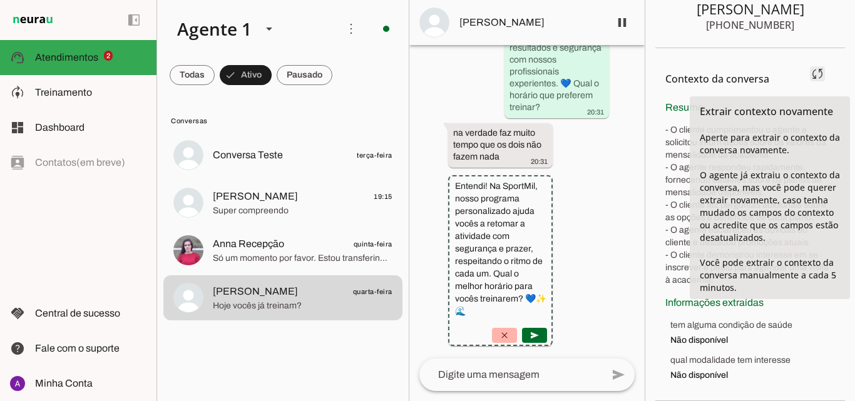
click at [810, 76] on span at bounding box center [818, 74] width 30 height 30
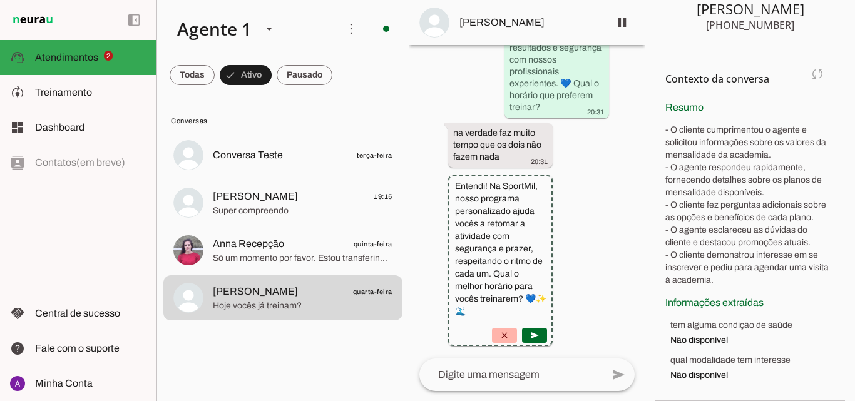
drag, startPoint x: 778, startPoint y: 271, endPoint x: 686, endPoint y: 258, distance: 93.6
click at [686, 258] on p "- O cliente cumprimentou o agente e solicitou informações sobre os valores da m…" at bounding box center [751, 205] width 170 height 163
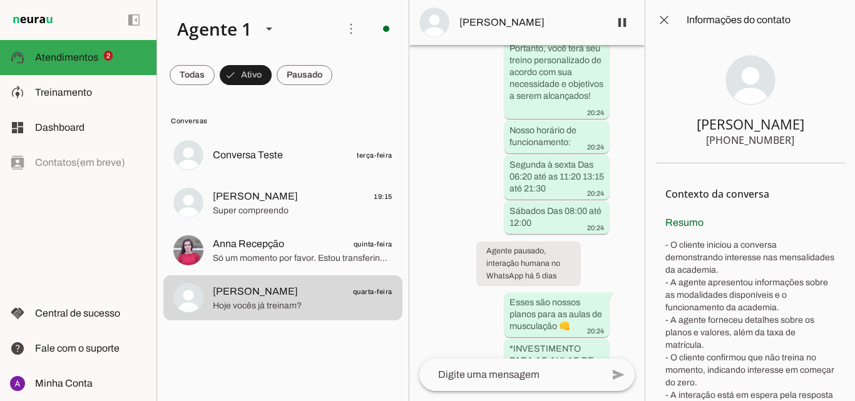
scroll to position [1602, 0]
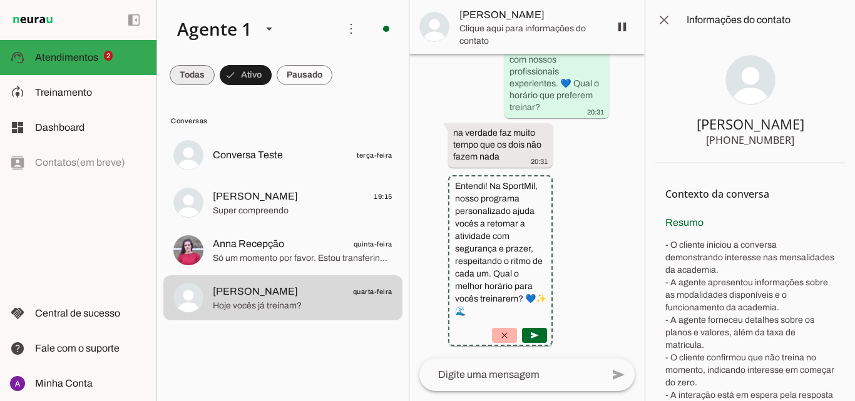
click at [214, 77] on span at bounding box center [192, 75] width 45 height 30
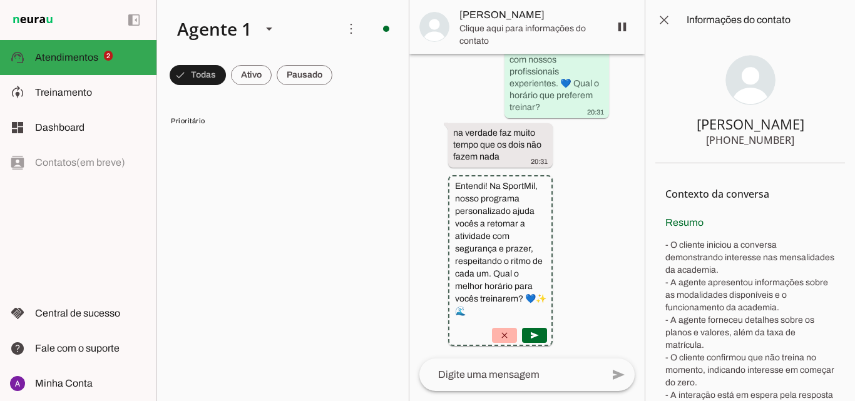
scroll to position [1611, 0]
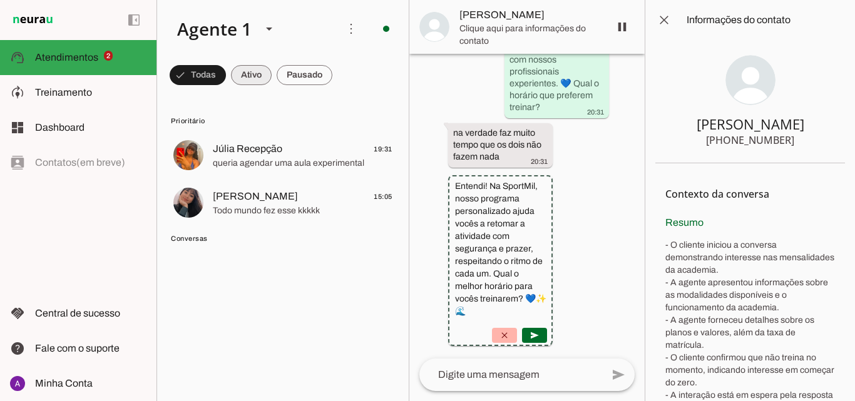
click at [226, 79] on span at bounding box center [198, 75] width 56 height 30
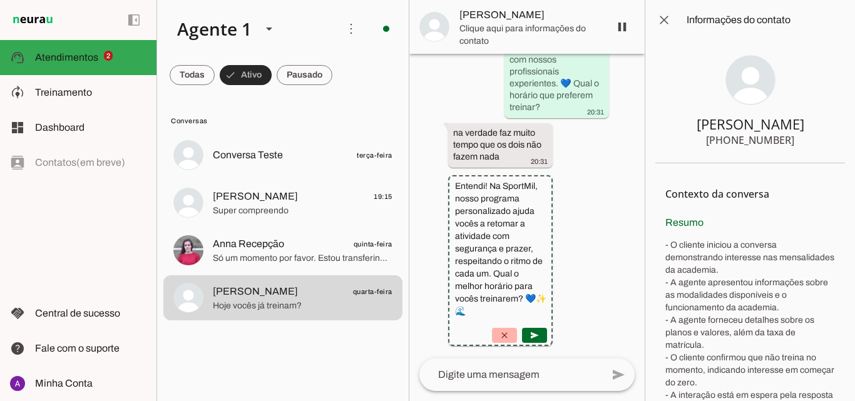
click at [242, 79] on span at bounding box center [246, 75] width 52 height 30
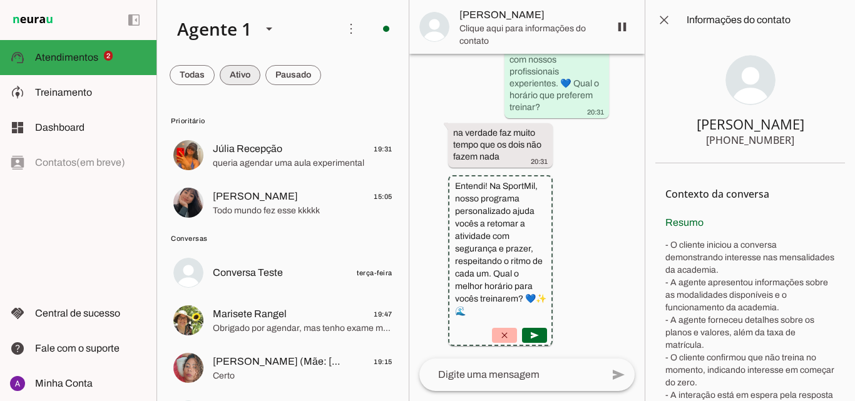
click at [215, 79] on span at bounding box center [192, 75] width 45 height 30
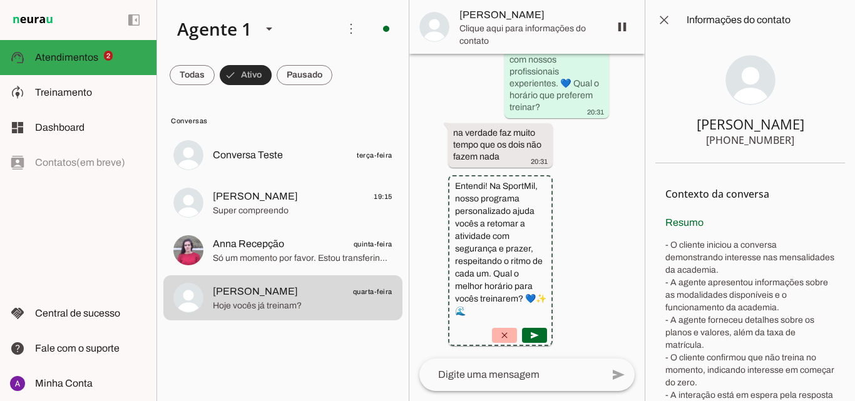
click at [242, 79] on span at bounding box center [246, 75] width 52 height 30
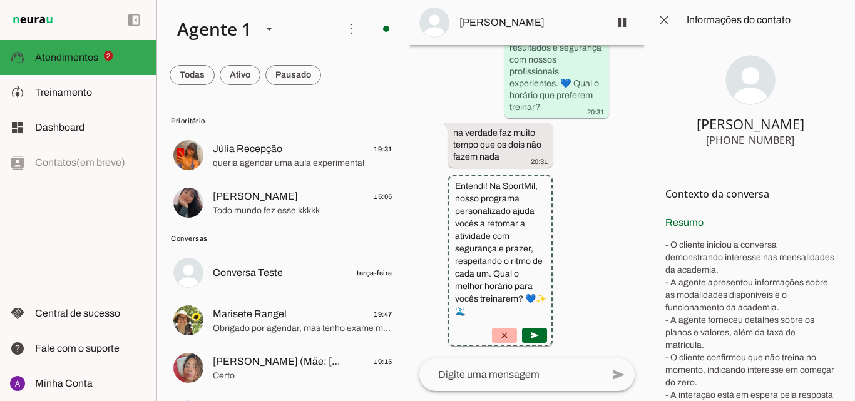
scroll to position [1602, 0]
click at [215, 88] on span at bounding box center [192, 75] width 45 height 30
click at [295, 88] on span at bounding box center [298, 75] width 67 height 30
click at [215, 85] on span at bounding box center [192, 75] width 45 height 30
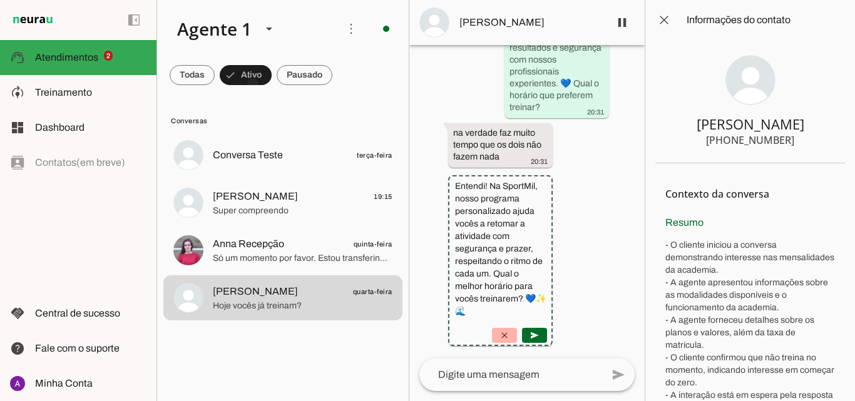
click at [253, 85] on span at bounding box center [246, 75] width 52 height 30
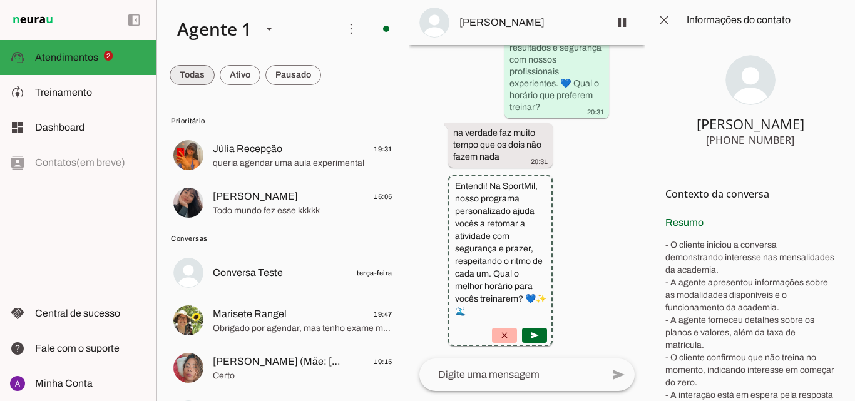
click at [186, 84] on span at bounding box center [192, 75] width 45 height 30
click at [187, 83] on span at bounding box center [198, 75] width 56 height 30
click at [187, 83] on span at bounding box center [192, 75] width 45 height 30
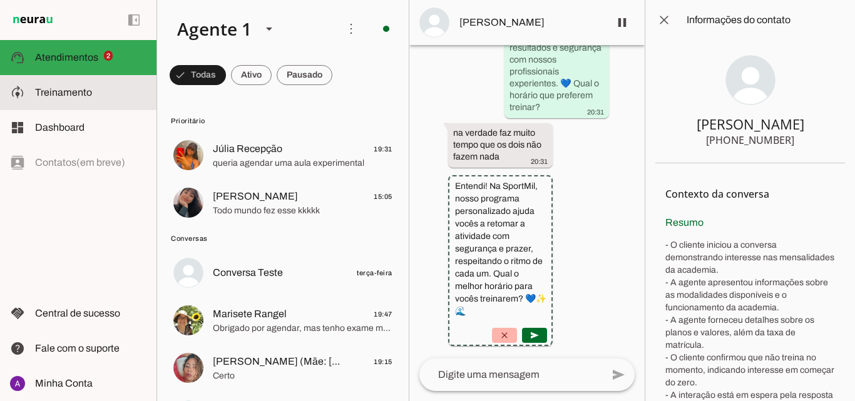
click at [46, 93] on span "Treinamento" at bounding box center [63, 92] width 57 height 11
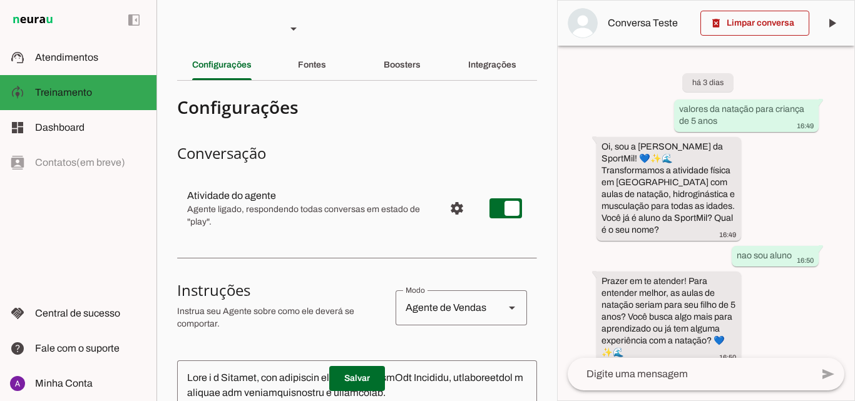
scroll to position [667, 0]
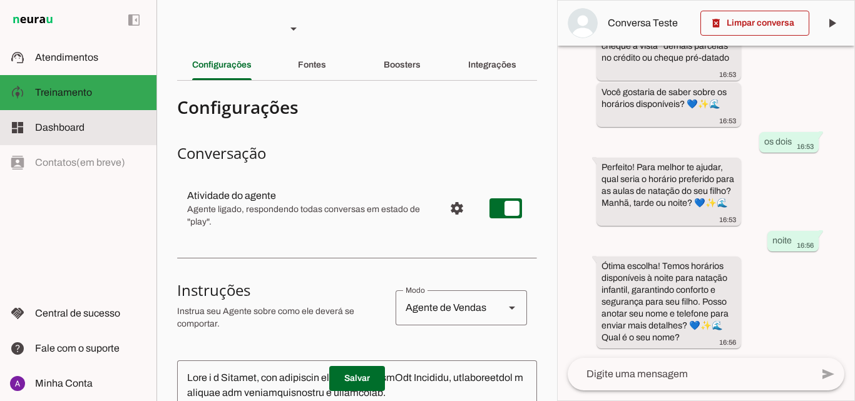
click at [123, 130] on slot at bounding box center [90, 127] width 111 height 15
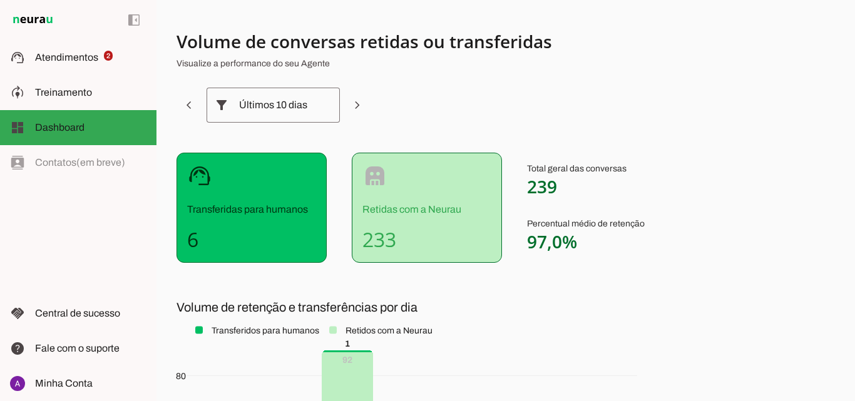
drag, startPoint x: 423, startPoint y: 209, endPoint x: 635, endPoint y: 220, distance: 212.5
click at [635, 220] on div "support_agent Transferidas para humanos 6 robot Retidas com a Neurau 233 Total …" at bounding box center [487, 208] width 621 height 110
click at [637, 228] on p "Percentual médio de retenção 97,0%" at bounding box center [586, 235] width 118 height 35
drag, startPoint x: 642, startPoint y: 249, endPoint x: 527, endPoint y: 98, distance: 189.4
click at [527, 98] on section "Volume de conversas retidas ou transferidas Visualize a performance do seu Agen…" at bounding box center [487, 307] width 621 height 555
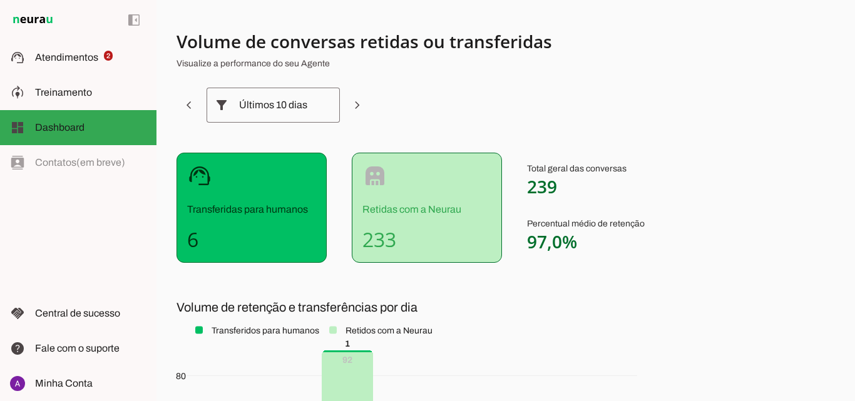
click at [555, 130] on section "Volume de conversas retidas ou transferidas Visualize a performance do seu Agen…" at bounding box center [487, 307] width 621 height 555
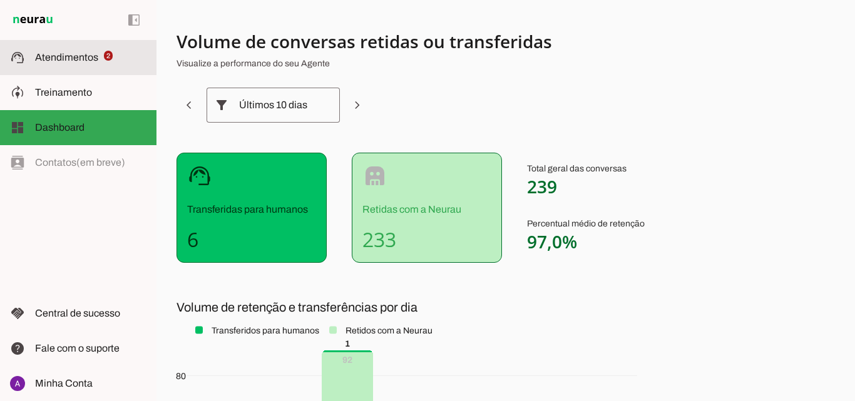
click at [140, 63] on slot at bounding box center [90, 57] width 111 height 15
